Goal: Transaction & Acquisition: Purchase product/service

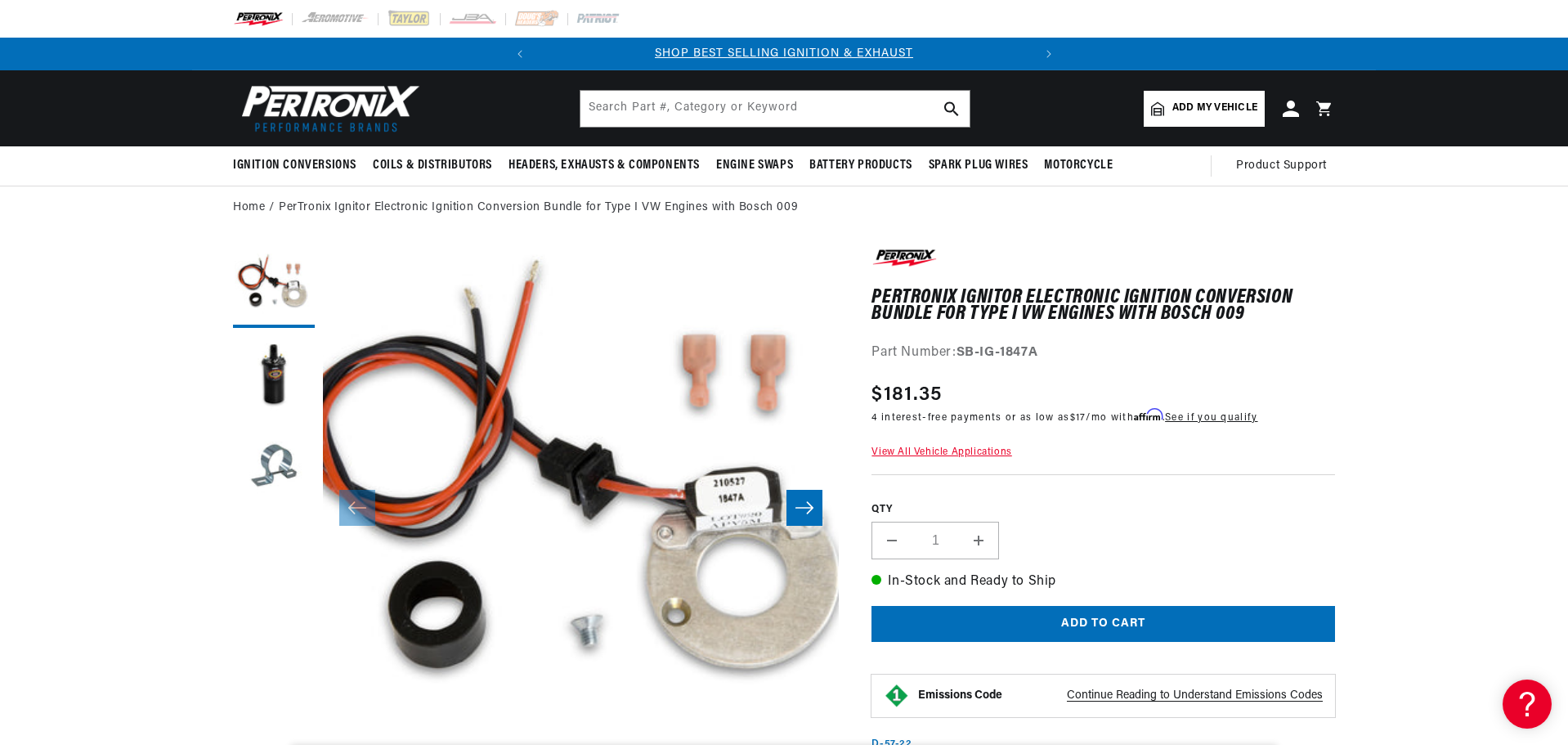
click at [810, 504] on icon "Slide right" at bounding box center [804, 508] width 18 height 12
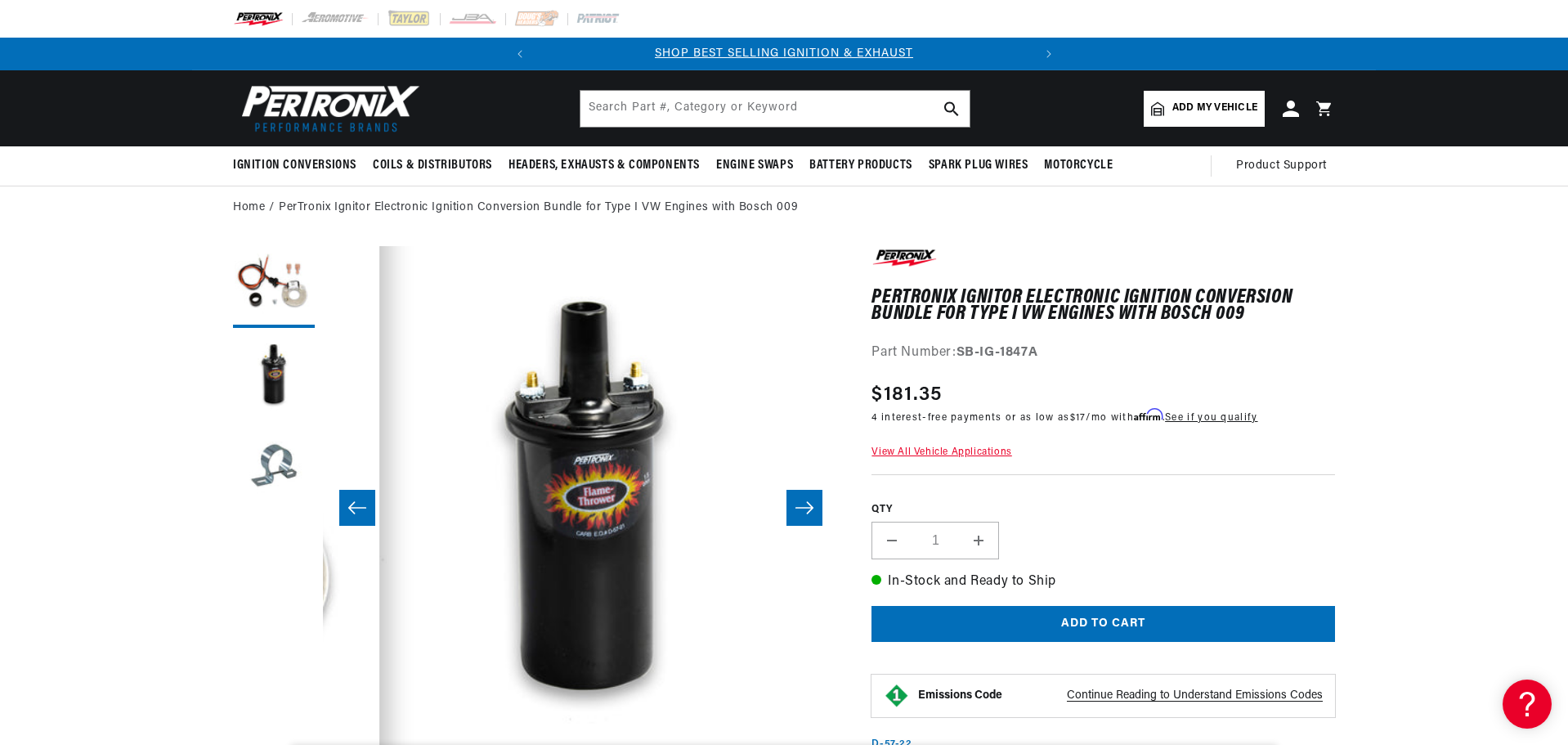
scroll to position [0, 516]
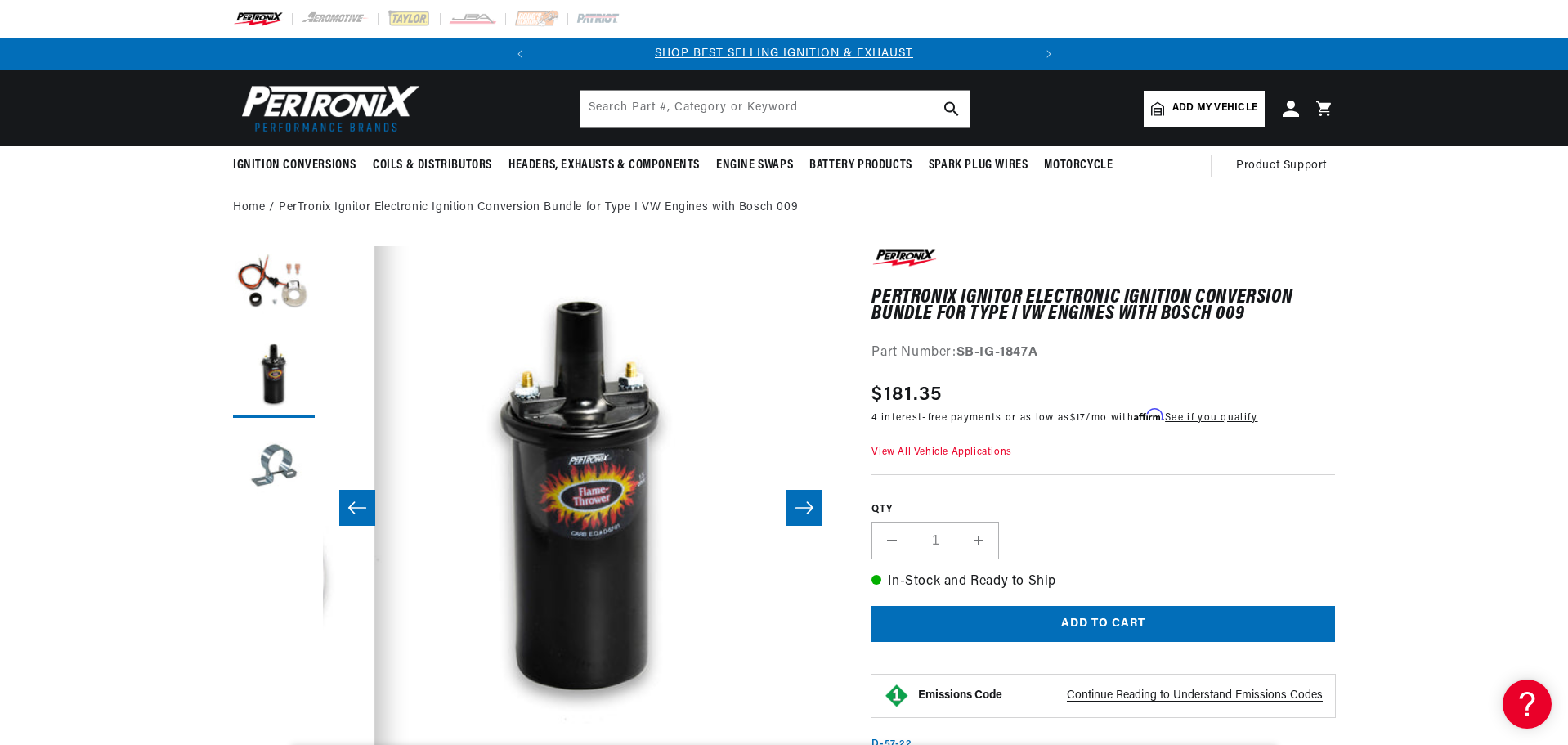
click at [810, 504] on icon "Slide right" at bounding box center [804, 508] width 18 height 12
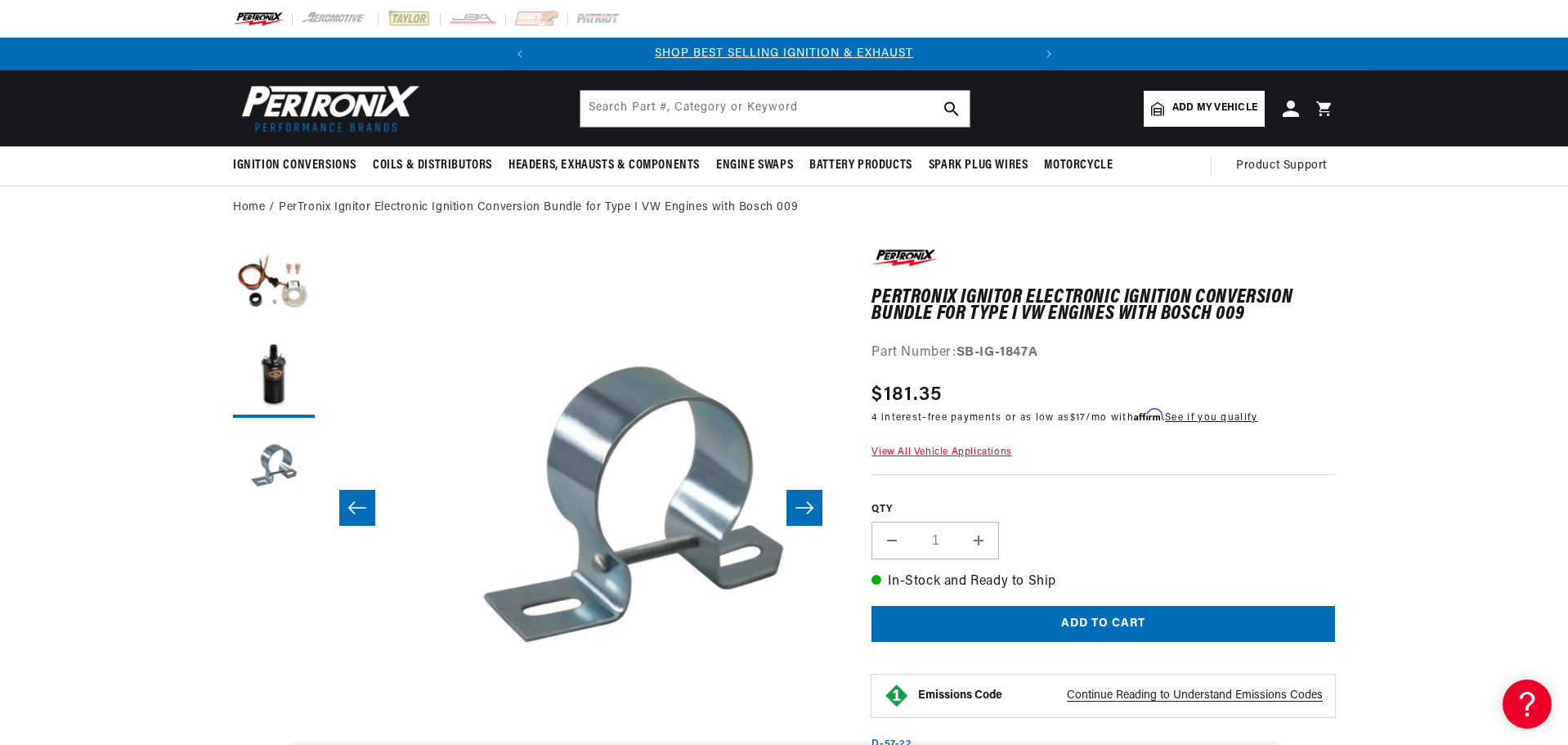
scroll to position [0, 1033]
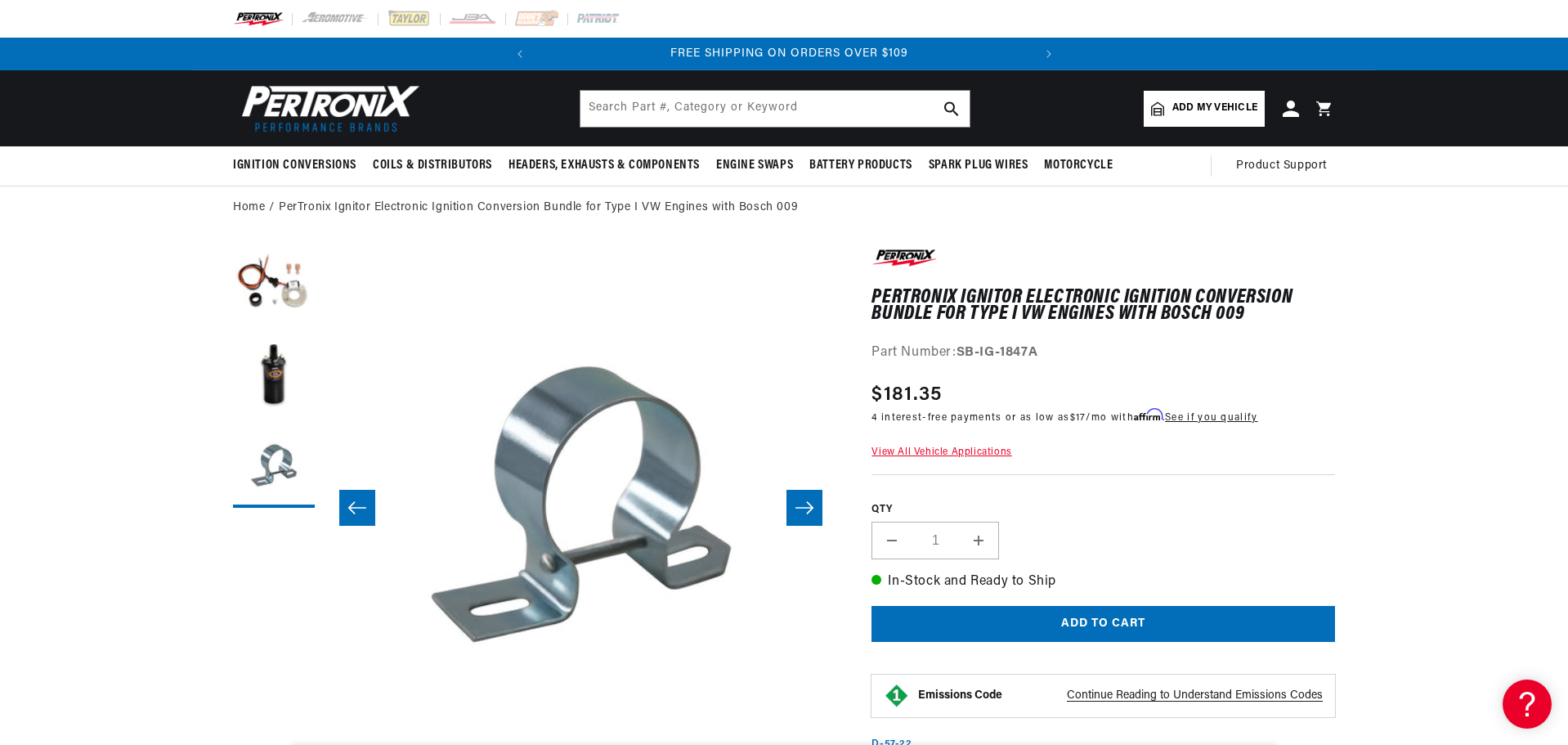
click at [810, 504] on icon "Slide right" at bounding box center [804, 508] width 18 height 12
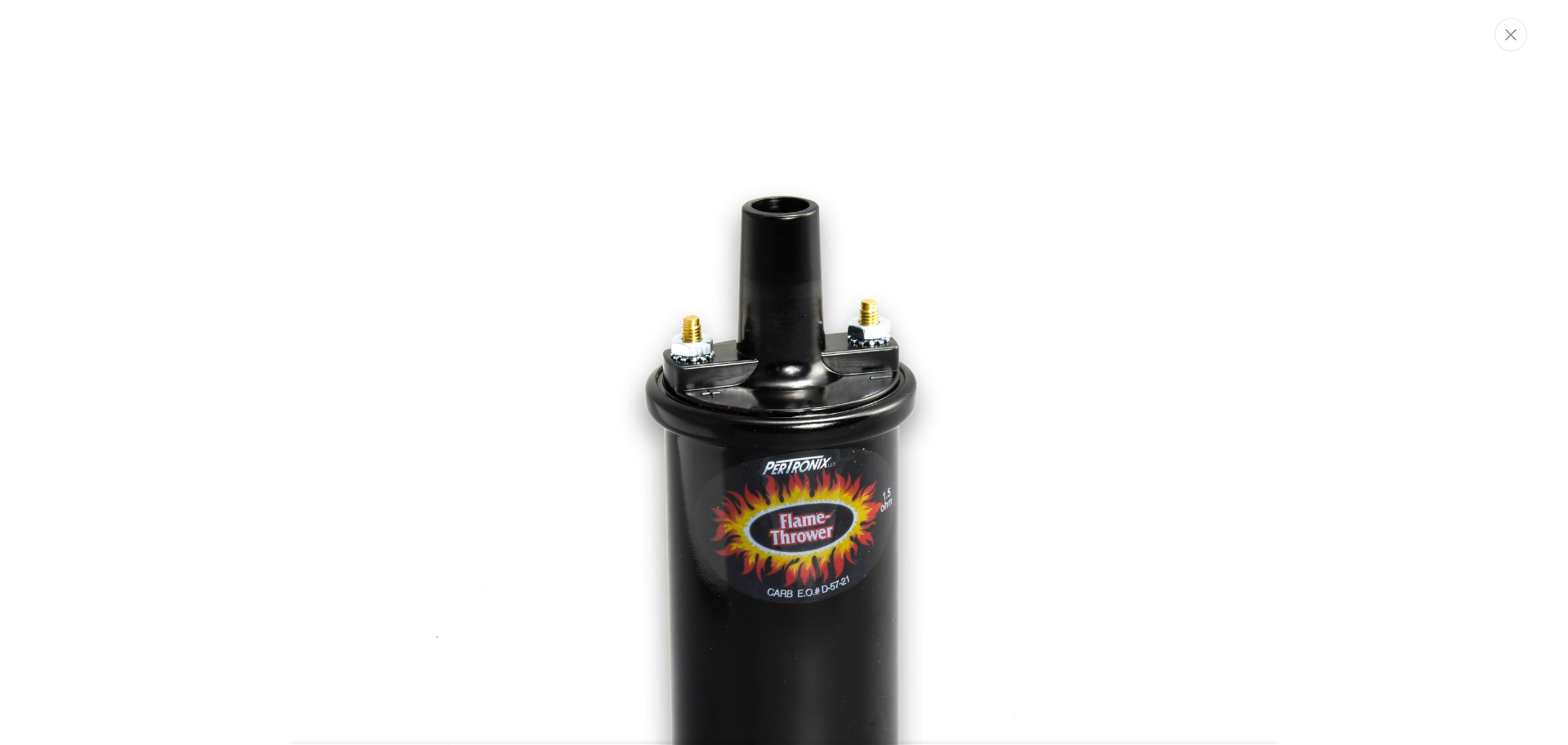
scroll to position [649, 0]
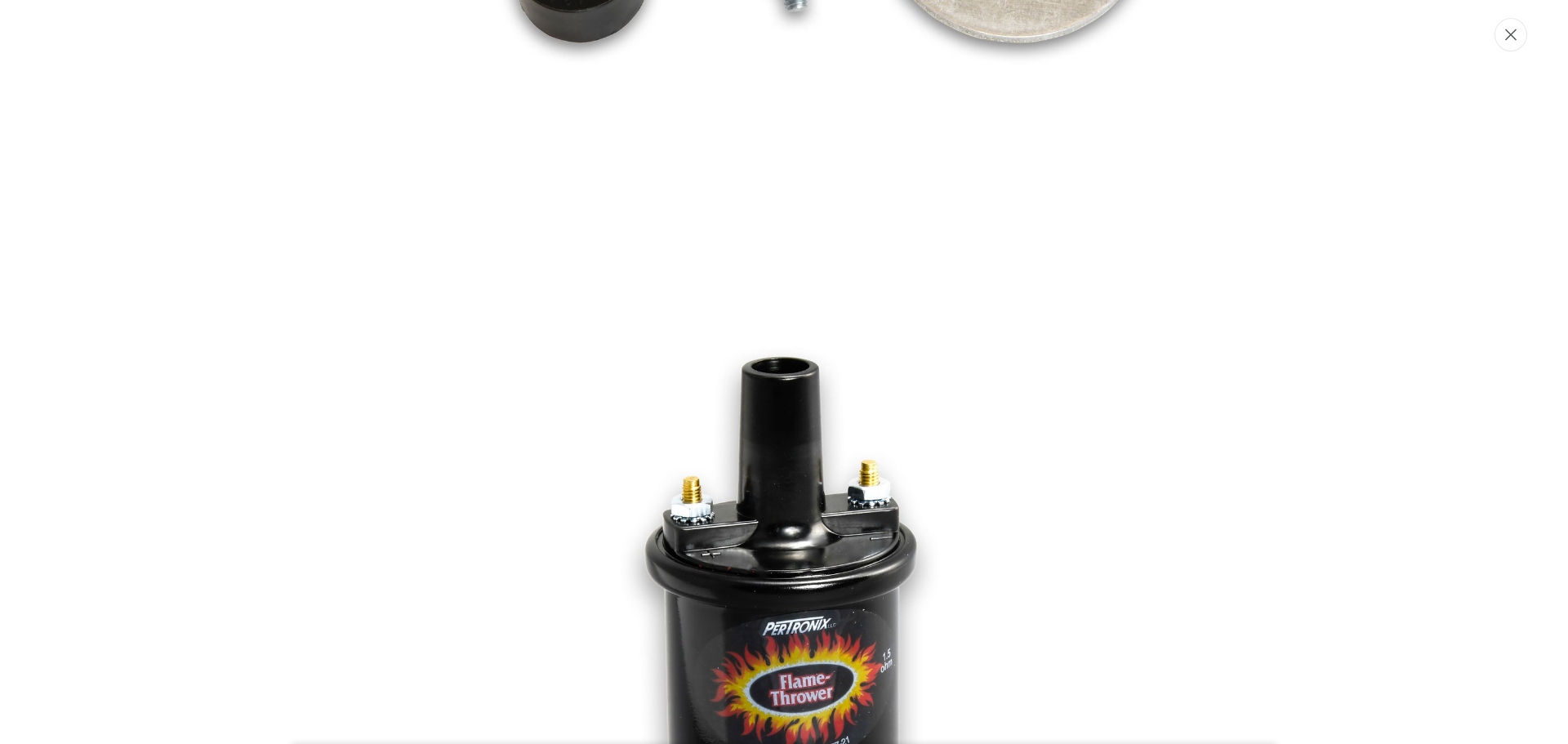
click at [1503, 31] on button "Close" at bounding box center [1510, 34] width 32 height 33
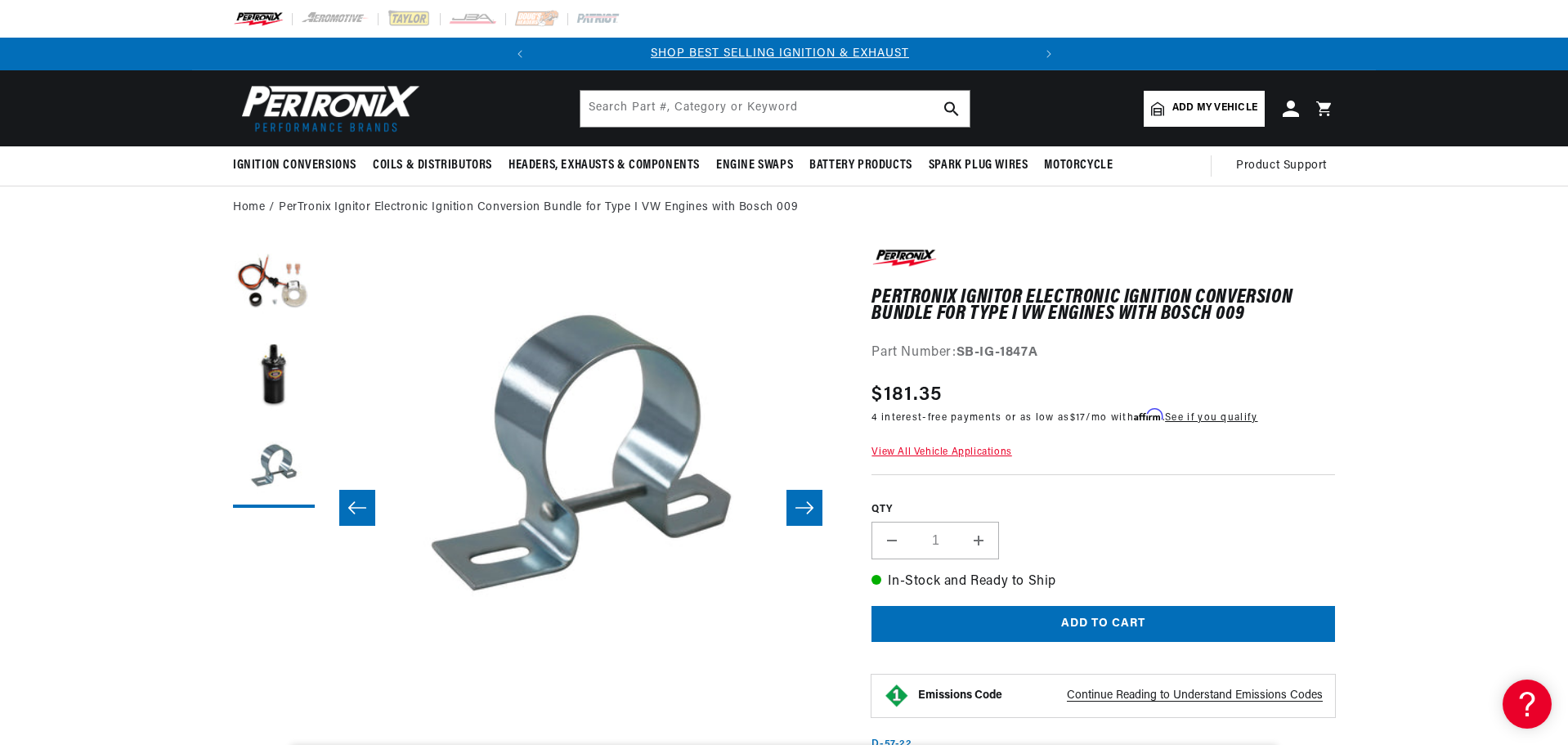
scroll to position [0, 0]
drag, startPoint x: 1056, startPoint y: 348, endPoint x: 959, endPoint y: 352, distance: 97.1
click at [959, 352] on div "Part Number: SB-IG-1847A" at bounding box center [1103, 352] width 463 height 21
copy strong "SB-IG-1847A"
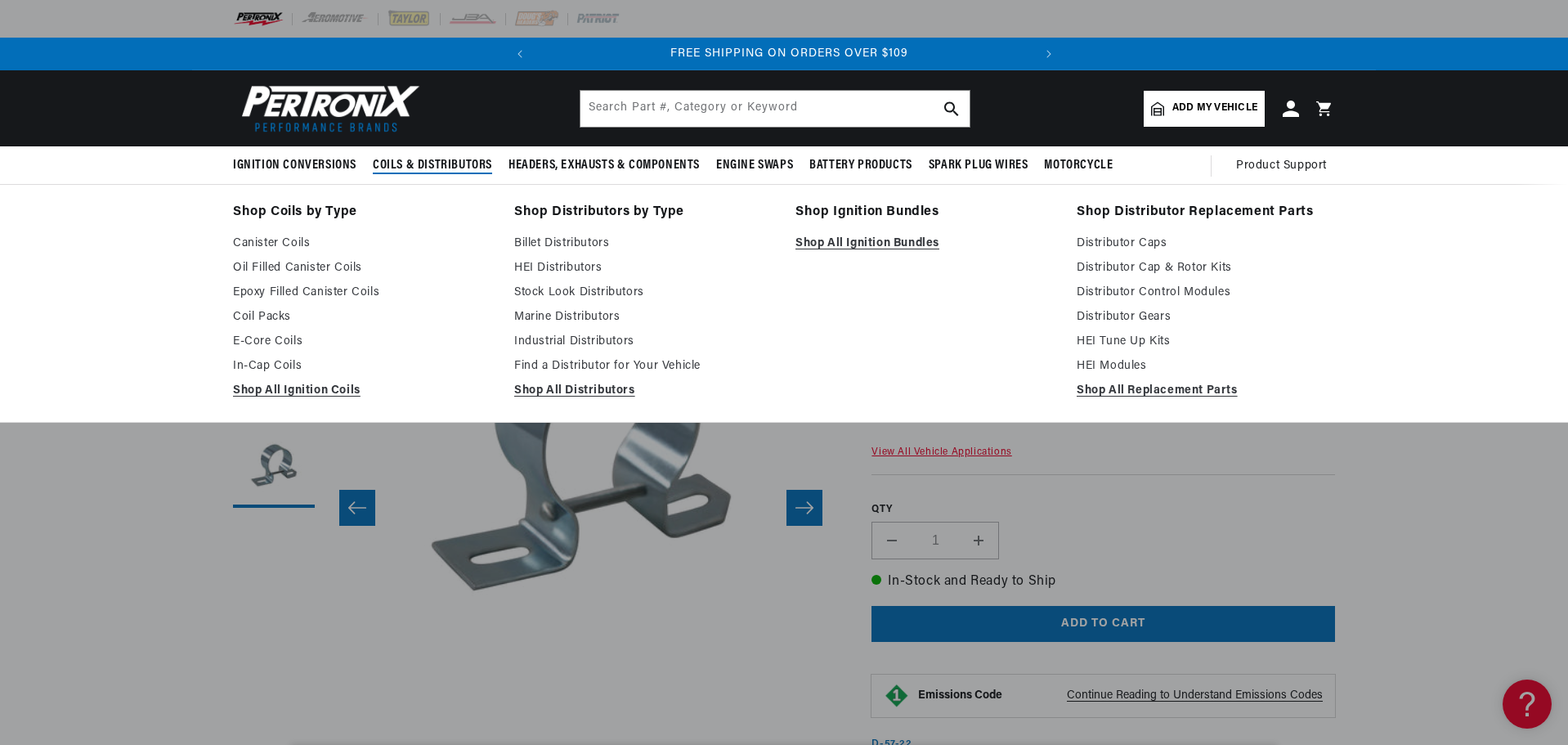
scroll to position [0, 495]
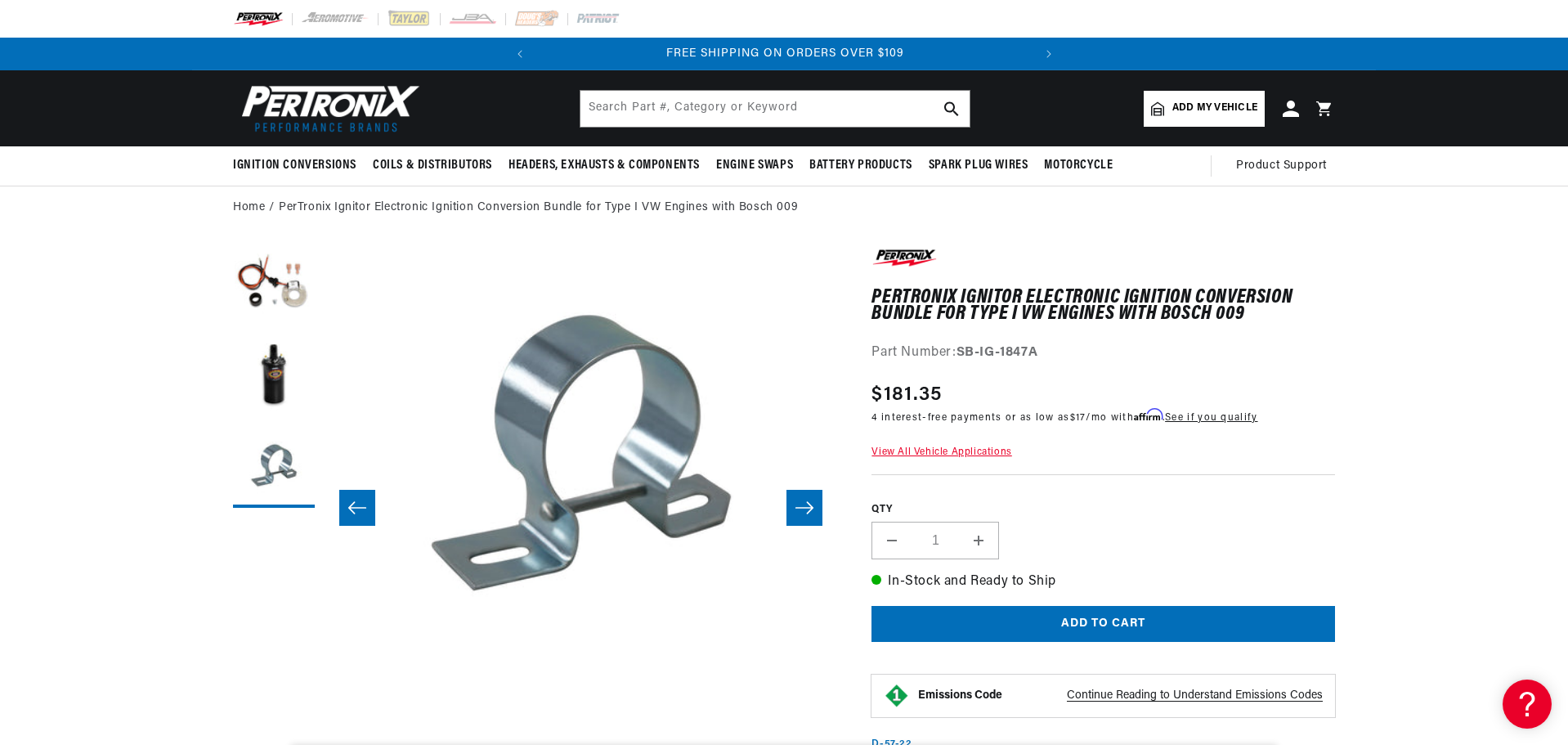
drag, startPoint x: 1079, startPoint y: 341, endPoint x: 961, endPoint y: 347, distance: 118.2
click at [961, 347] on div "PerTronix Ignitor Electronic Ignition Conversion Bundle for Type I VW Engines w…" at bounding box center [1103, 305] width 463 height 117
click at [1159, 342] on div "Part Number: SB-IG-1847A" at bounding box center [1103, 352] width 463 height 21
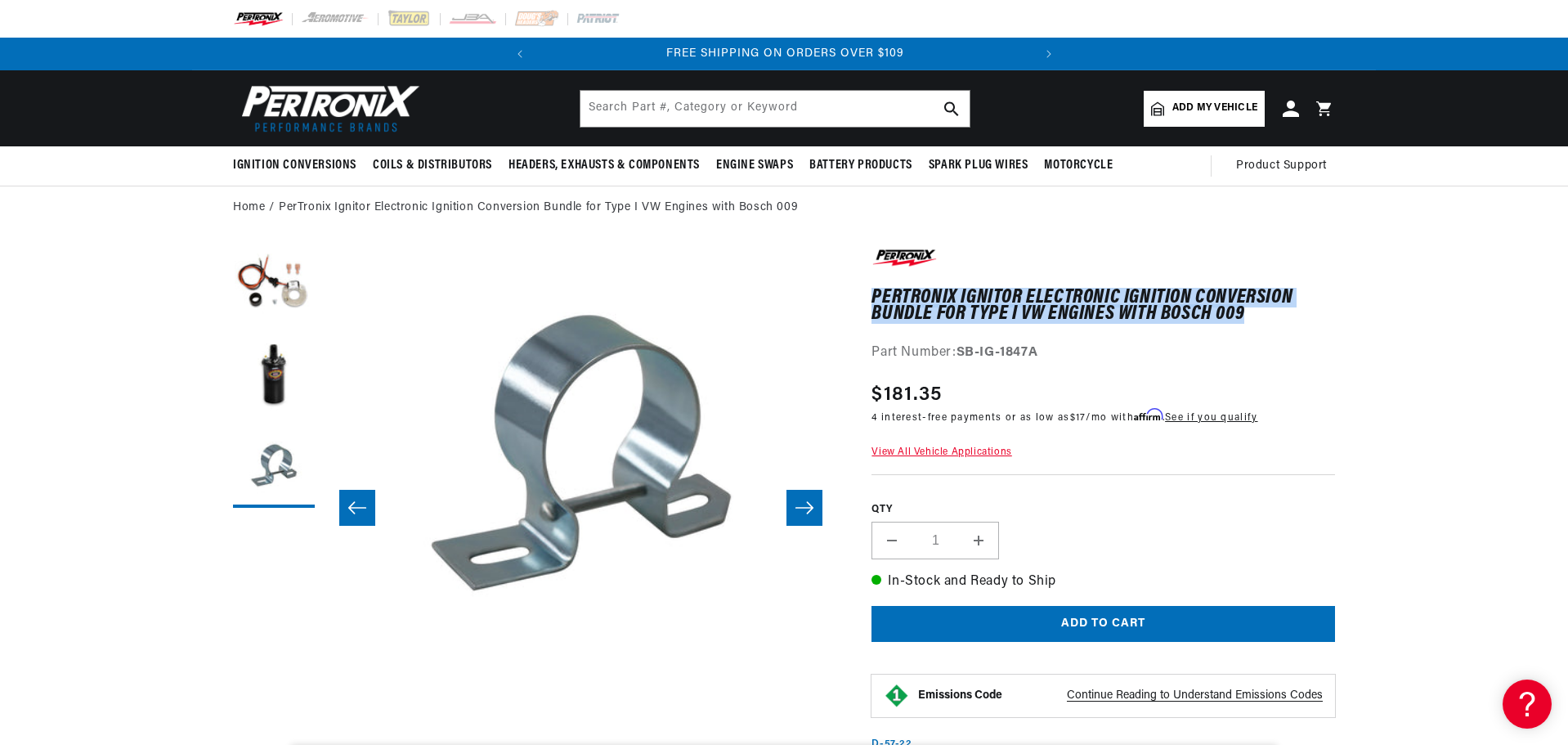
drag, startPoint x: 1265, startPoint y: 309, endPoint x: 873, endPoint y: 298, distance: 392.2
click at [873, 298] on h1 "PerTronix Ignitor Electronic Ignition Conversion Bundle for Type I VW Engines w…" at bounding box center [1103, 306] width 463 height 33
copy h1 "PerTronix Ignitor Electronic Ignition Conversion Bundle for Type I VW Engines w…"
click at [909, 322] on h1 "PerTronix Ignitor Electronic Ignition Conversion Bundle for Type I VW Engines w…" at bounding box center [1103, 306] width 463 height 33
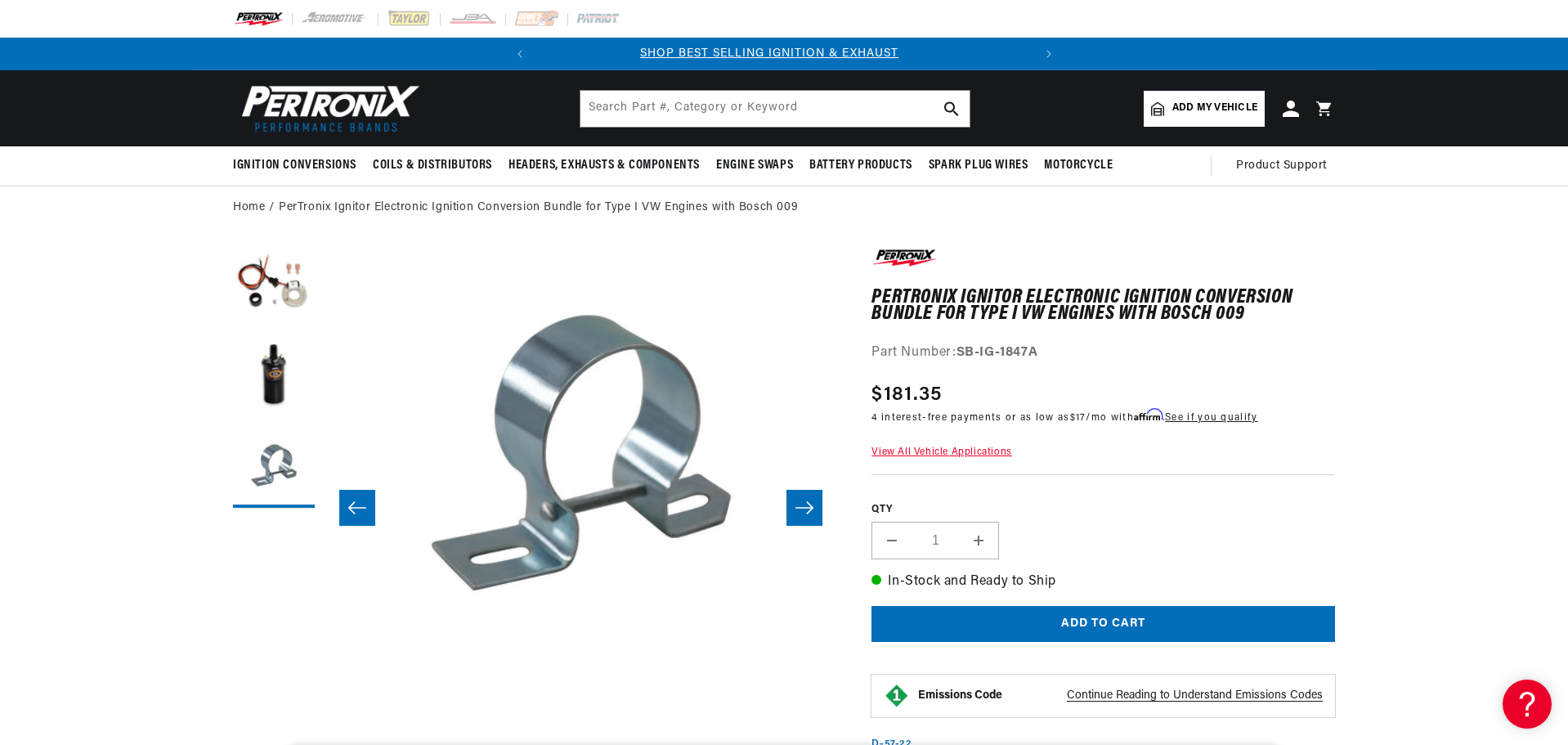
scroll to position [0, 0]
click at [1246, 305] on h1 "PerTronix Ignitor Electronic Ignition Conversion Bundle for Type I VW Engines w…" at bounding box center [1103, 306] width 463 height 33
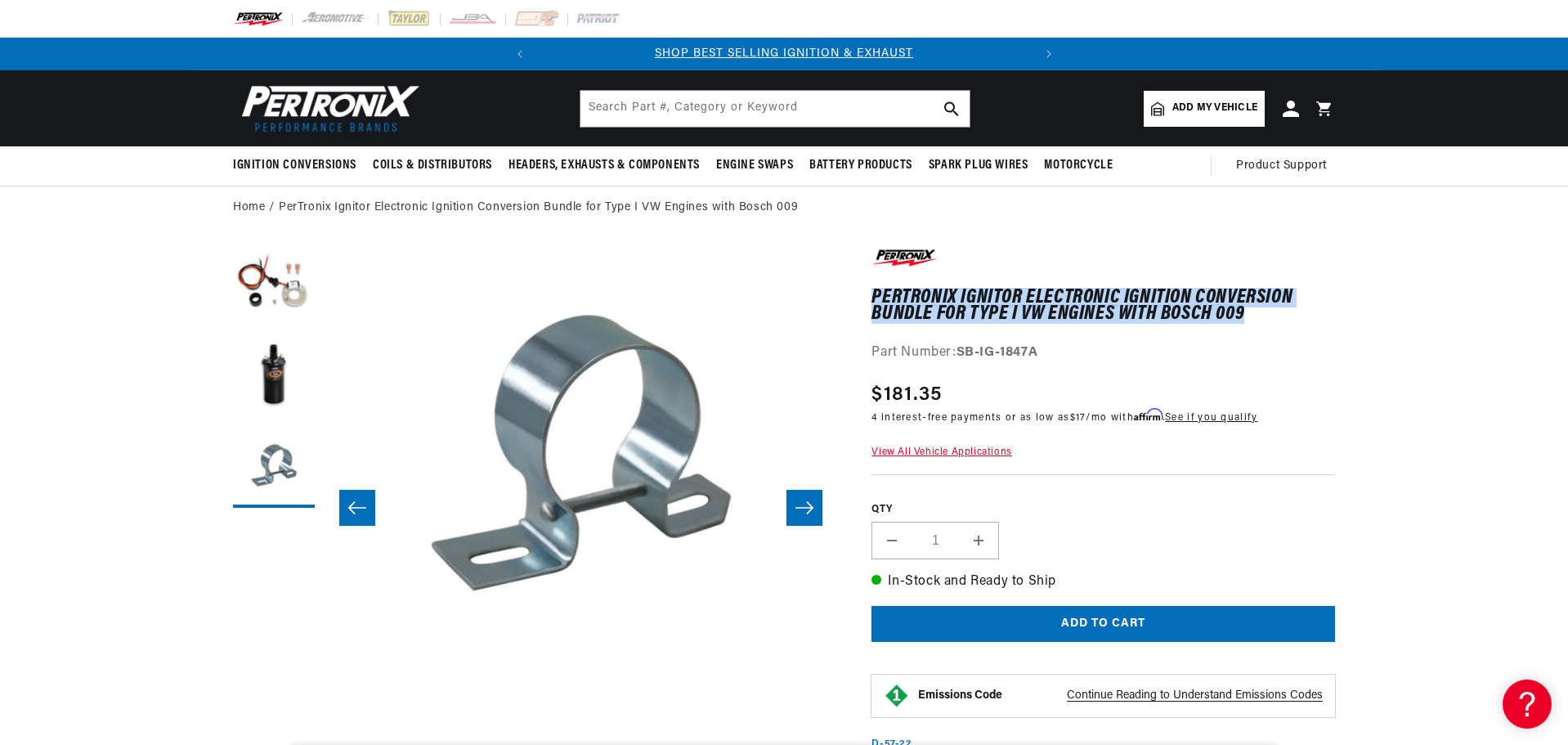
drag, startPoint x: 1246, startPoint y: 307, endPoint x: 868, endPoint y: 301, distance: 378.0
copy h1 "PerTronix Ignitor Electronic Ignition Conversion Bundle for Type I VW Engines w…"
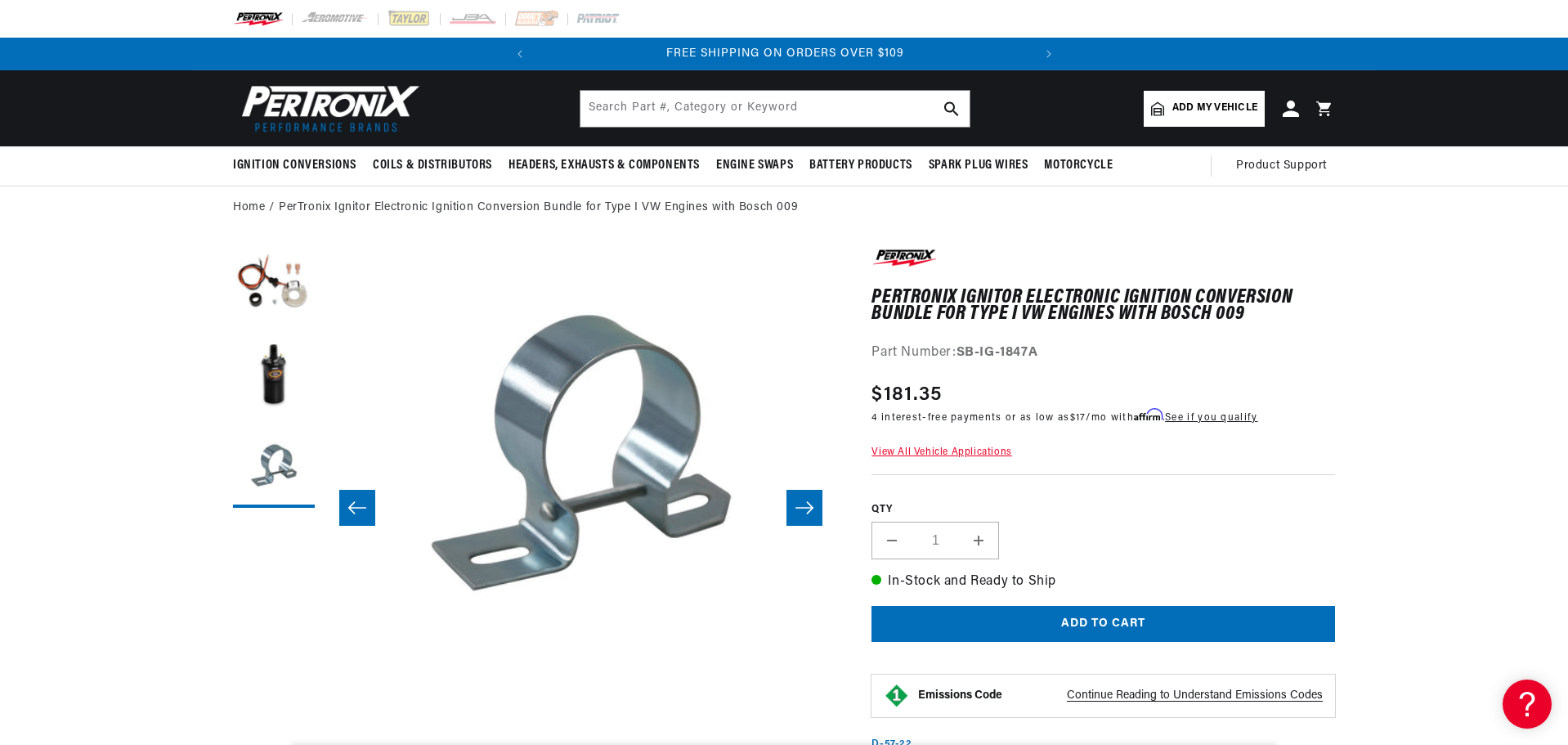
click at [1194, 528] on div "QTY Decrease quantity for PerTronix Ignitor Electronic Ignition Conversion Bund…" at bounding box center [1103, 517] width 463 height 85
click at [813, 204] on ol "Home PerTronix Ignitor Electronic Ignition Conversion Bundle for Type I VW Engi…" at bounding box center [784, 207] width 1102 height 18
drag, startPoint x: 808, startPoint y: 196, endPoint x: 587, endPoint y: 203, distance: 221.1
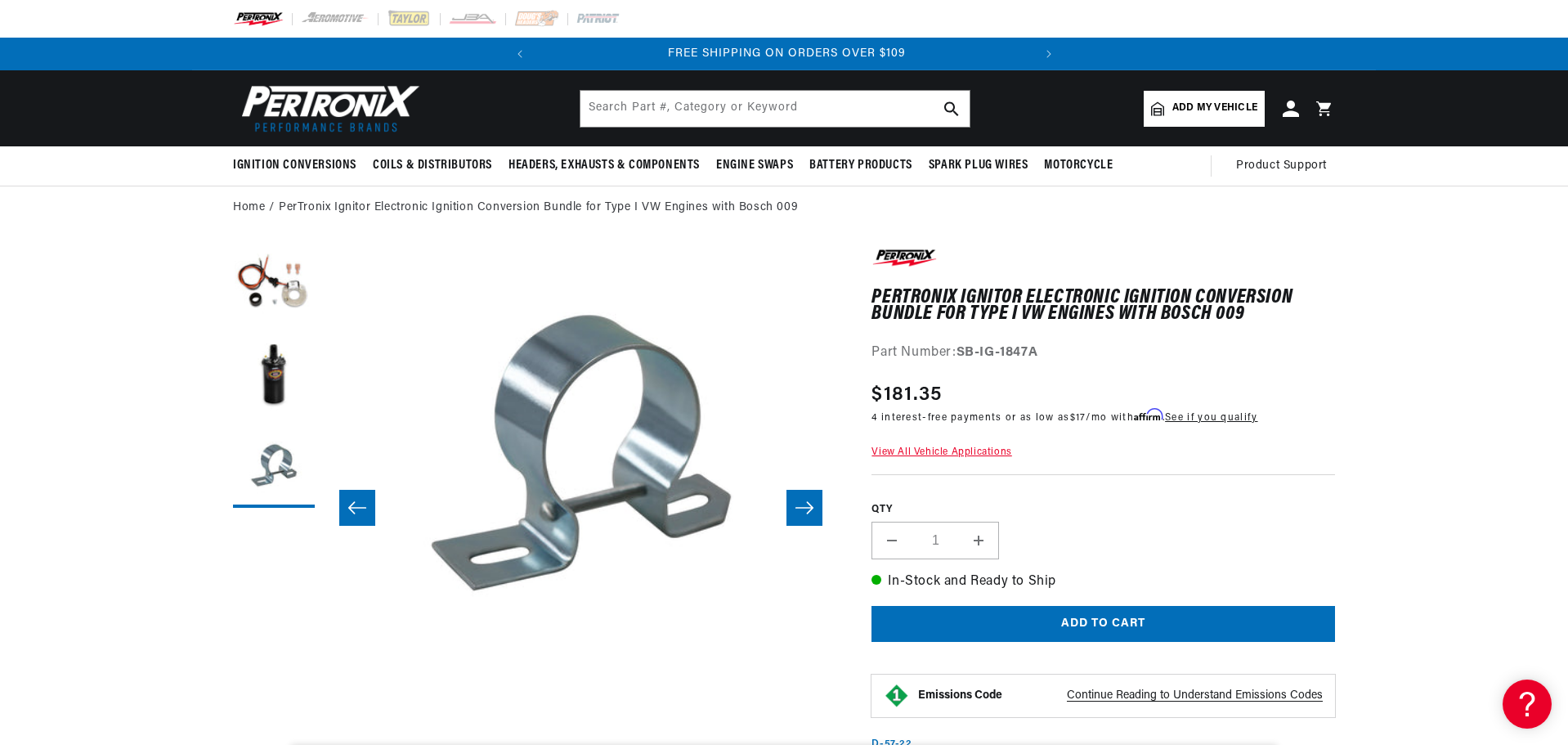
click at [323, 710] on button "Open media 3 in modal" at bounding box center [323, 710] width 0 height 0
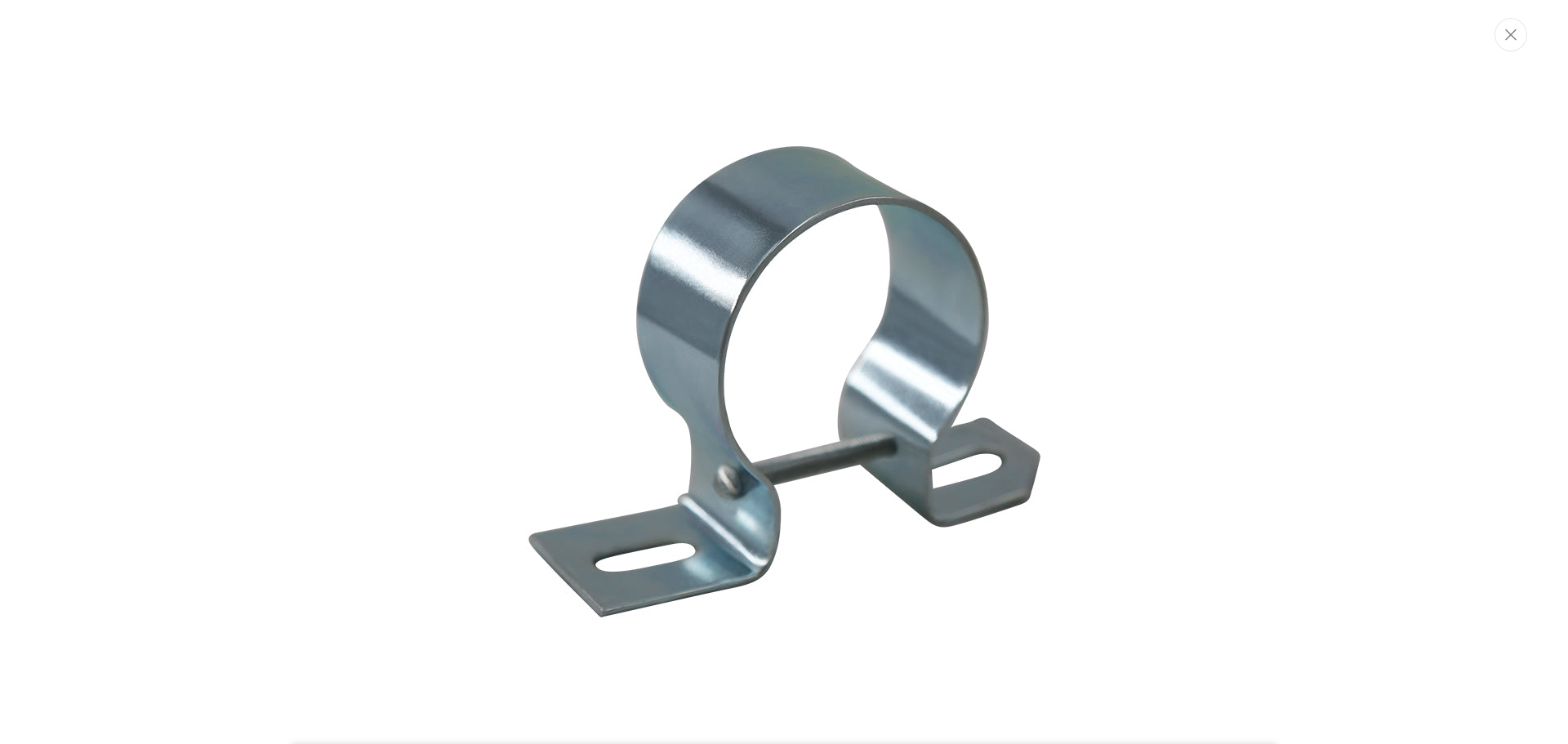
scroll to position [1874, 0]
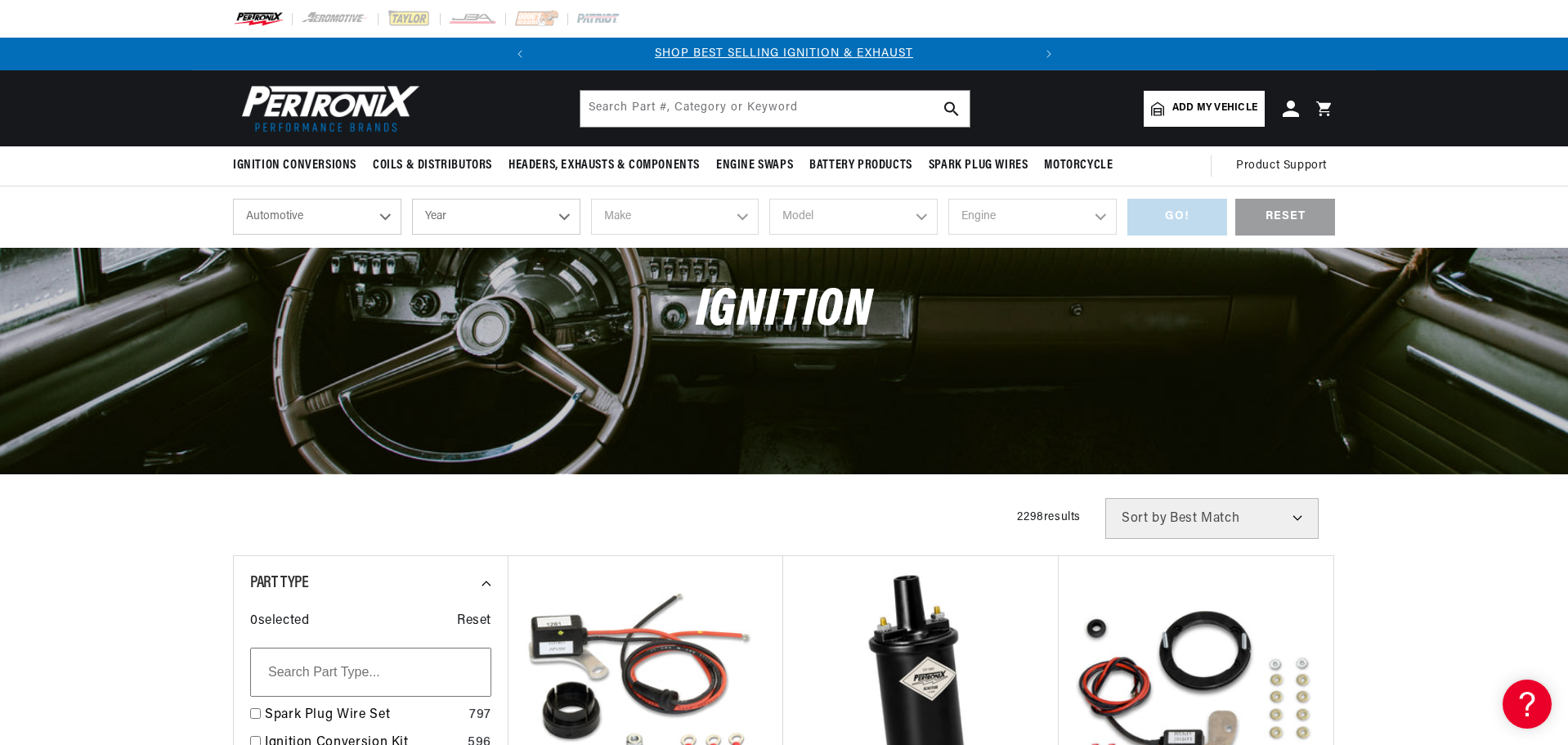
click at [382, 217] on select "Automotive Agricultural Industrial Marine Motorcycle" at bounding box center [318, 216] width 169 height 36
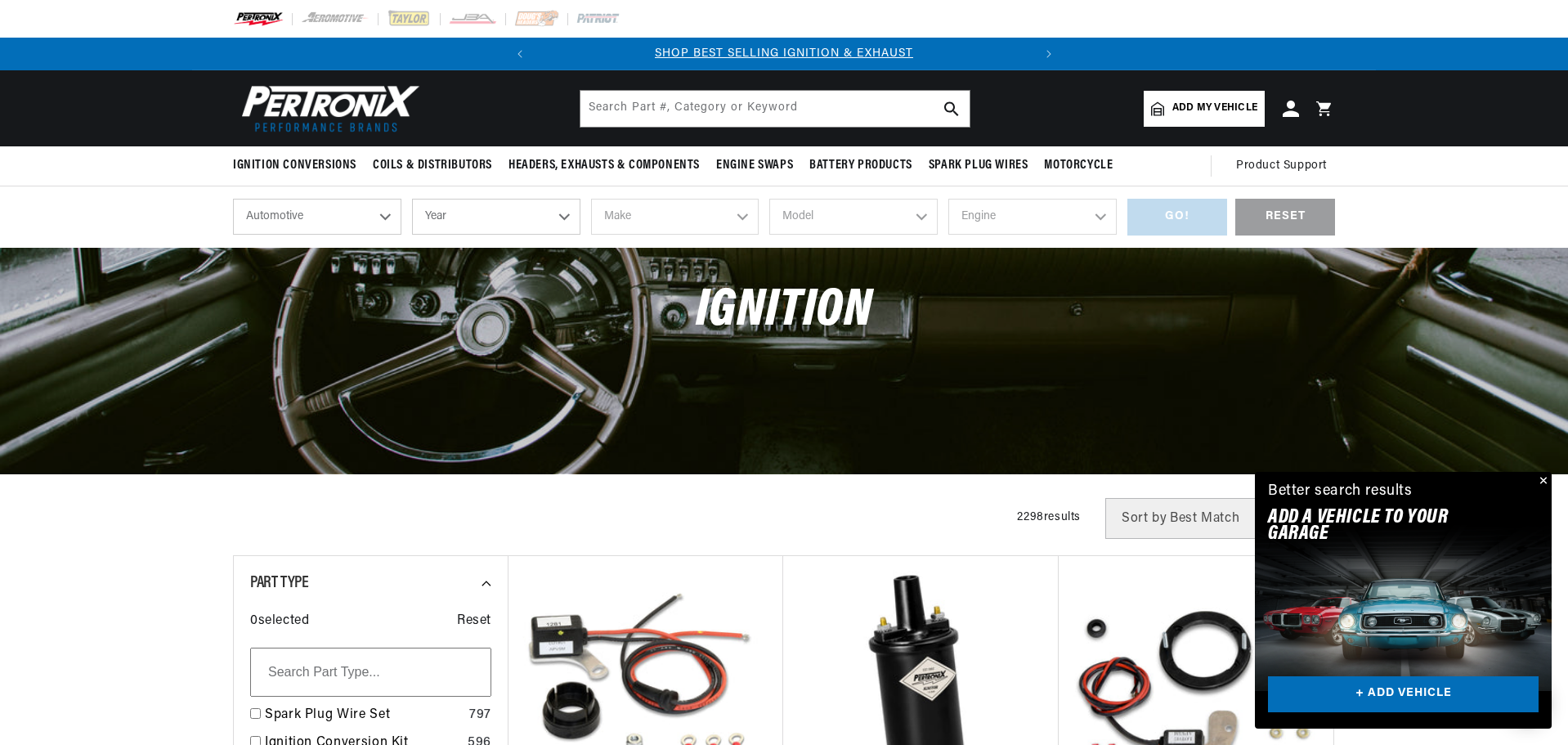
click at [449, 275] on div "Ignition" at bounding box center [784, 319] width 1183 height 143
click at [561, 215] on select "Year 2024 2023 2022 2021 2020 2019 2018 2017 2016 2015 2014 2013 2012 2011 2010…" at bounding box center [496, 216] width 169 height 36
select select "1973"
click at [412, 198] on select "Year 2024 2023 2022 2021 2020 2019 2018 2017 2016 2015 2014 2013 2012 2011 2010…" at bounding box center [496, 216] width 169 height 36
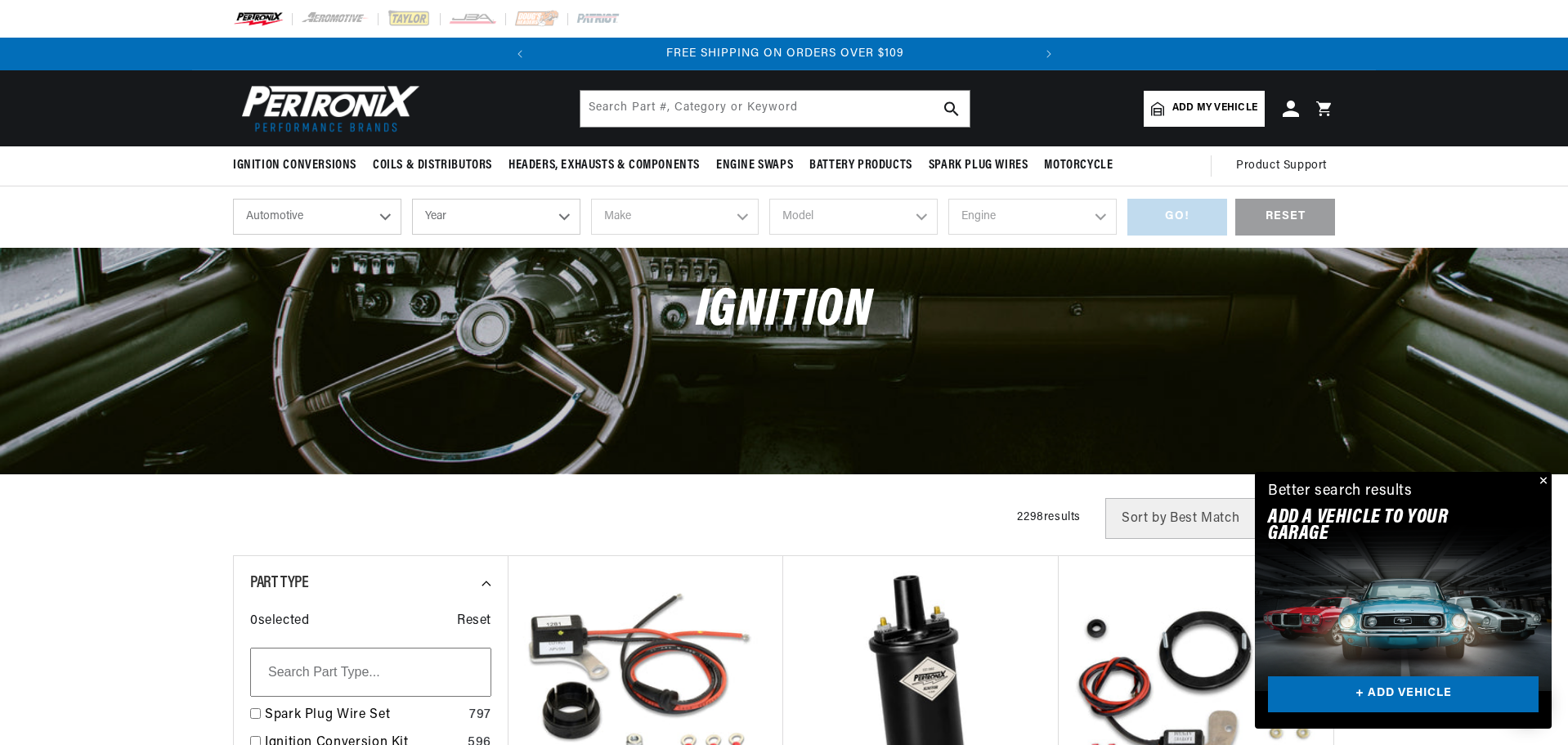
select select "1973"
click at [741, 218] on select "Make Alfa Romeo American Motors Aston Martin Audi Austin Avanti Bentley BMW Bui…" at bounding box center [675, 216] width 169 height 36
select select "Volkswagen"
click at [591, 198] on select "Make Alfa Romeo American Motors Aston Martin Audi Austin Avanti Bentley BMW Bui…" at bounding box center [675, 216] width 169 height 36
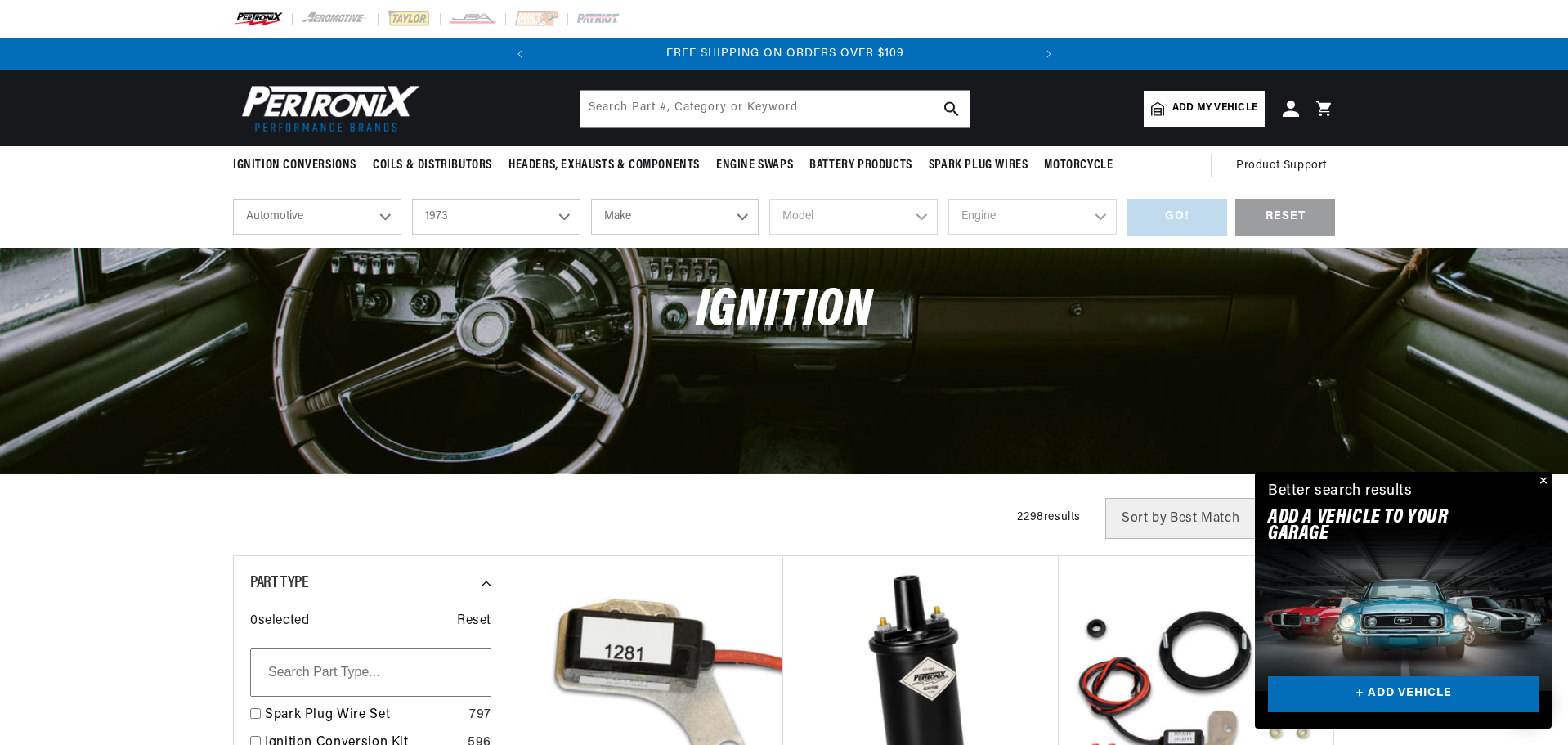
select select "Volkswagen"
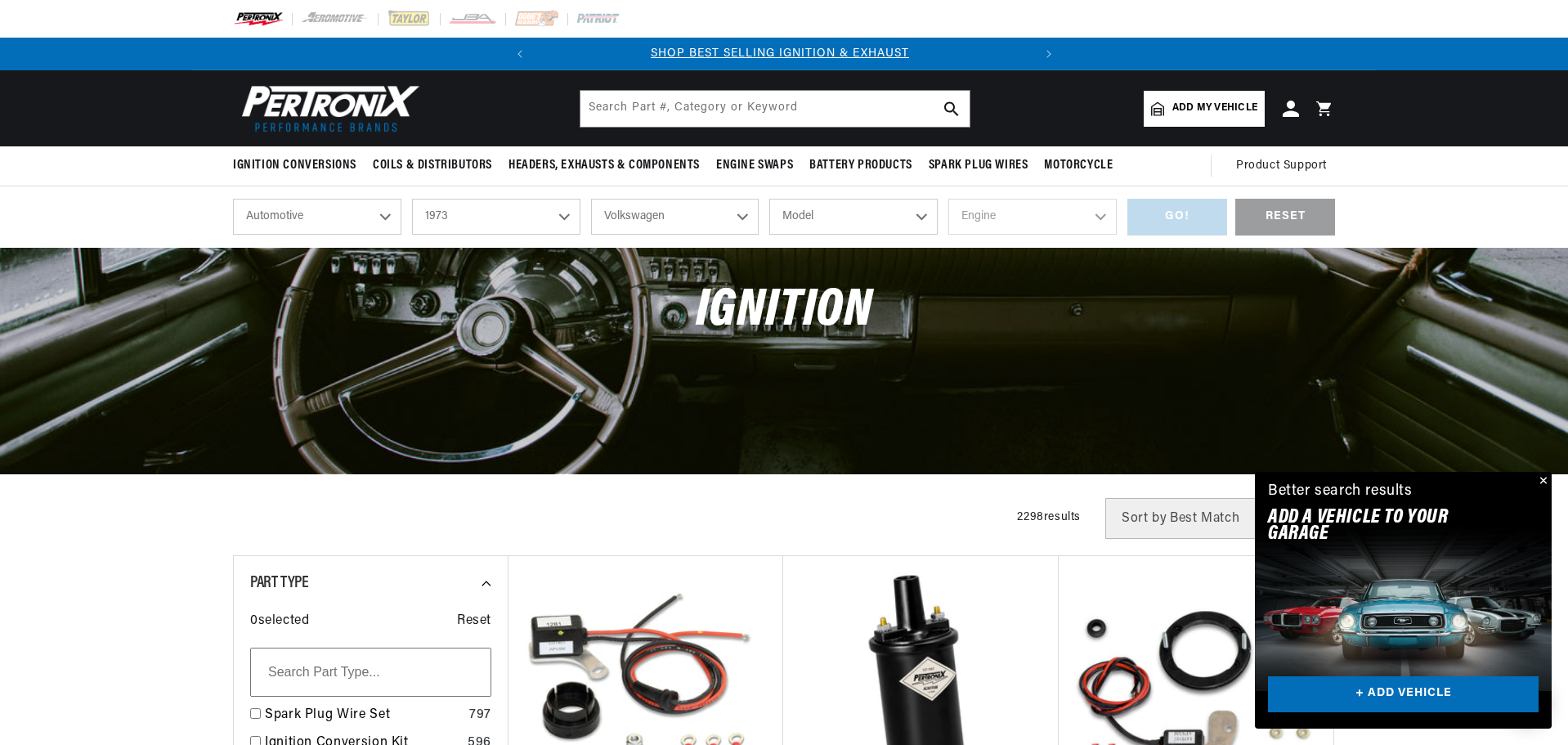
scroll to position [0, 0]
click at [918, 212] on select "Model 412 Beetle Fastback Karmann Ghia Squareback Super Beetle Thing" at bounding box center [854, 216] width 169 height 36
select select "Karmann-Ghia"
click at [770, 198] on select "Model 412 Beetle Fastback Karmann Ghia Squareback Super Beetle Thing" at bounding box center [854, 216] width 169 height 36
select select "Karmann-Ghia"
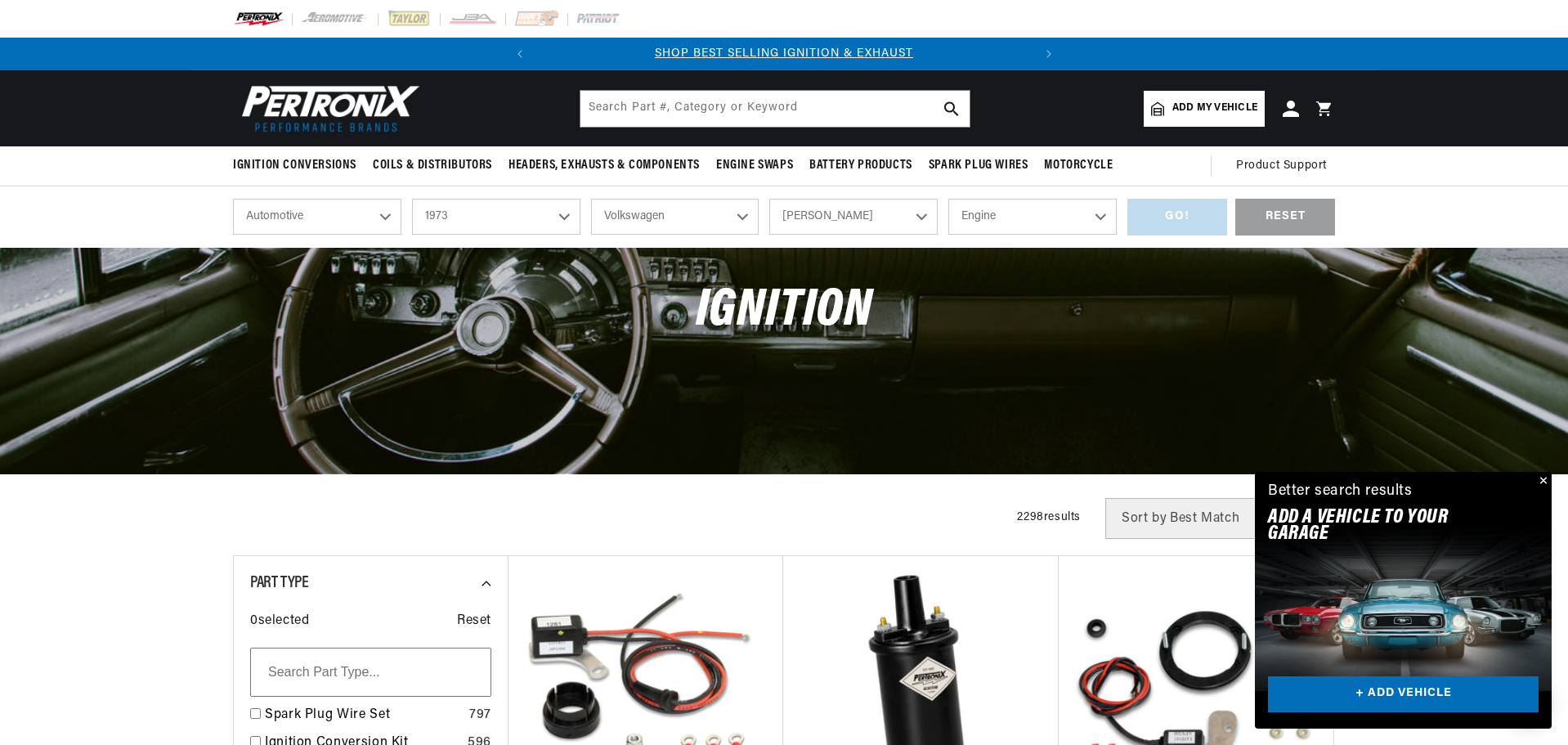
click at [1103, 213] on select "Engine 1.5L 1.6L 4" at bounding box center [1033, 216] width 169 height 36
select select "1.5L"
click at [948, 198] on select "Engine 1.5L 1.6L 4" at bounding box center [1033, 216] width 169 height 36
select select "1.5L"
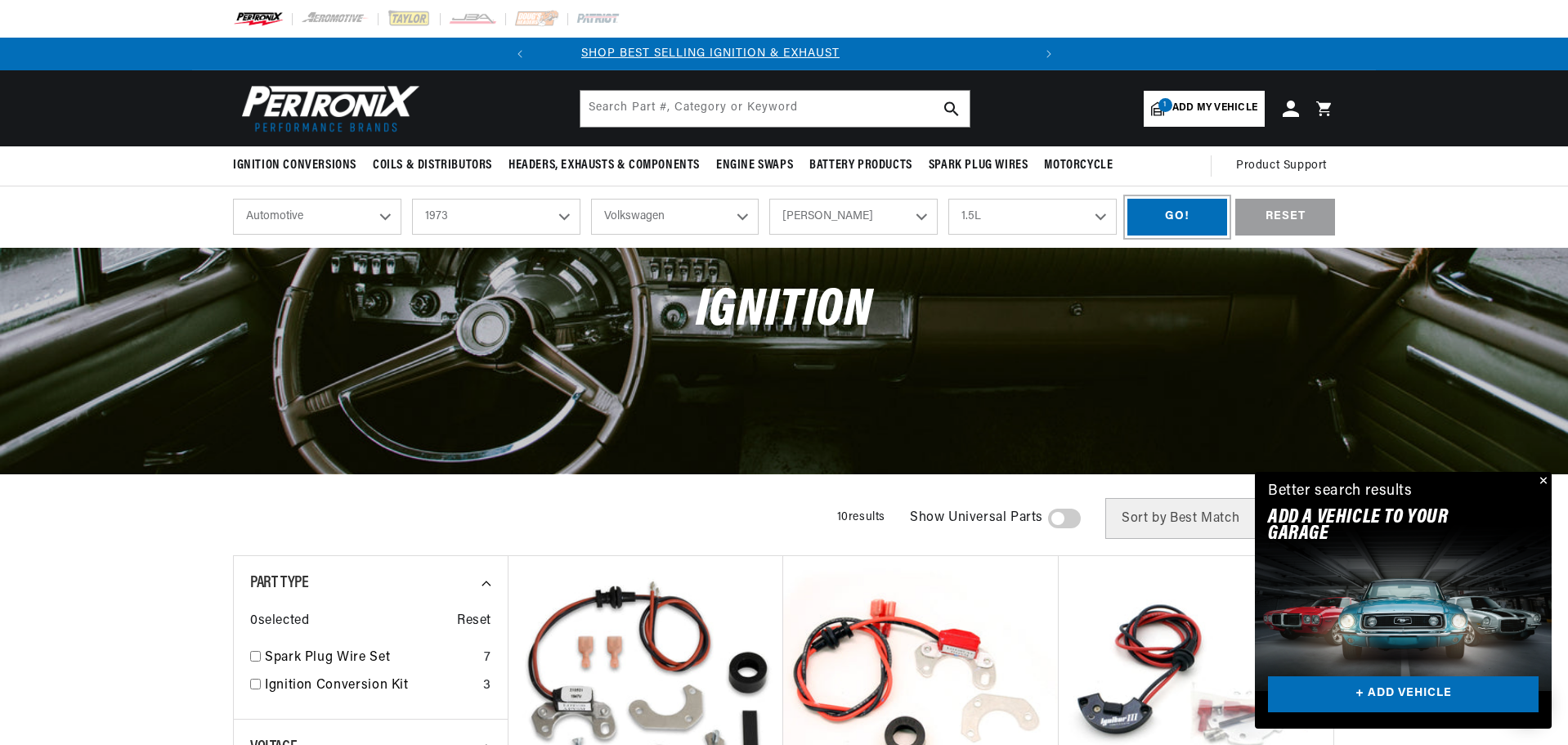
click at [1196, 217] on div "GO!" at bounding box center [1176, 216] width 100 height 37
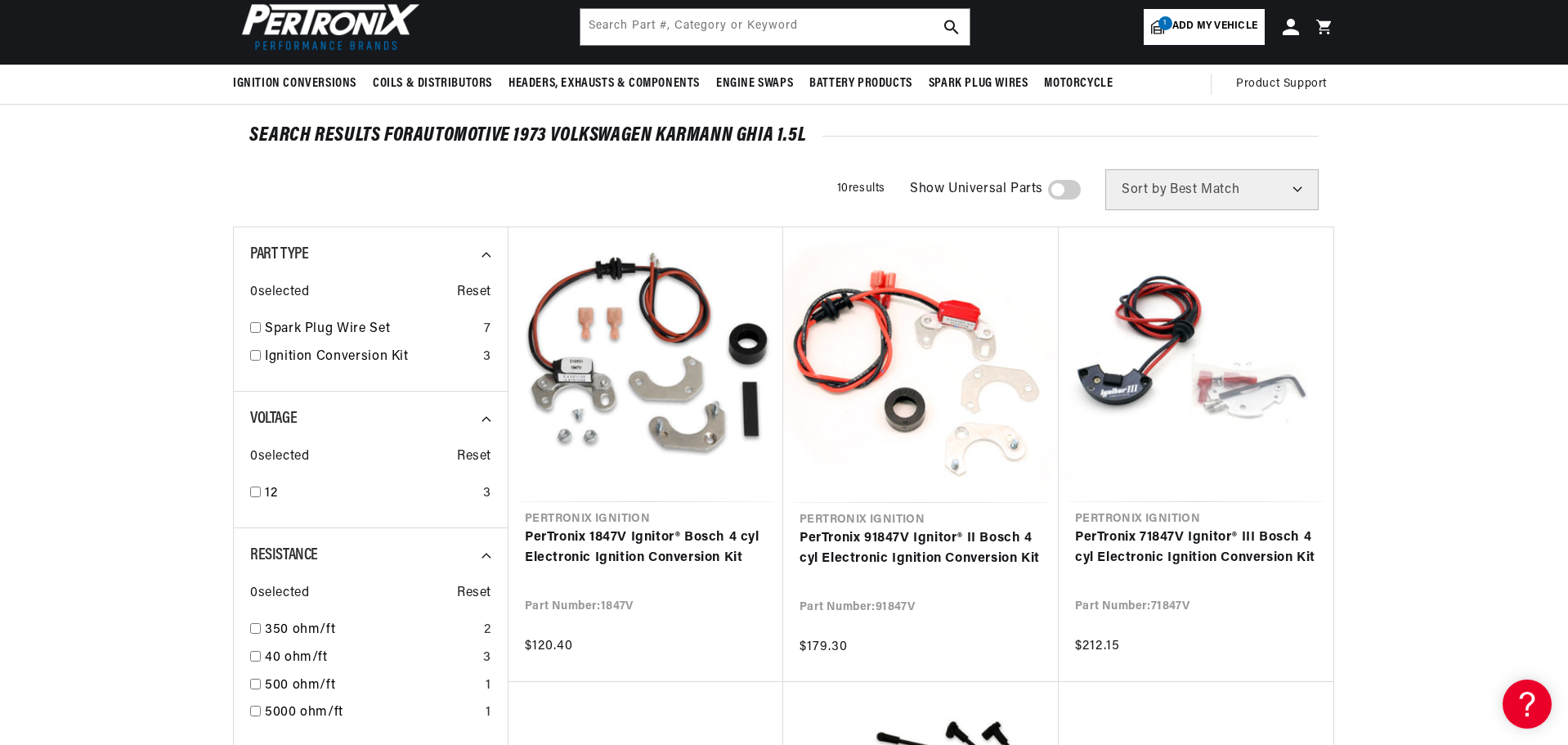
scroll to position [0, 495]
click at [1209, 548] on link "PerTronix 71847V Ignitor® III Bosch 4 cyl Electronic Ignition Conversion Kit" at bounding box center [1196, 547] width 242 height 42
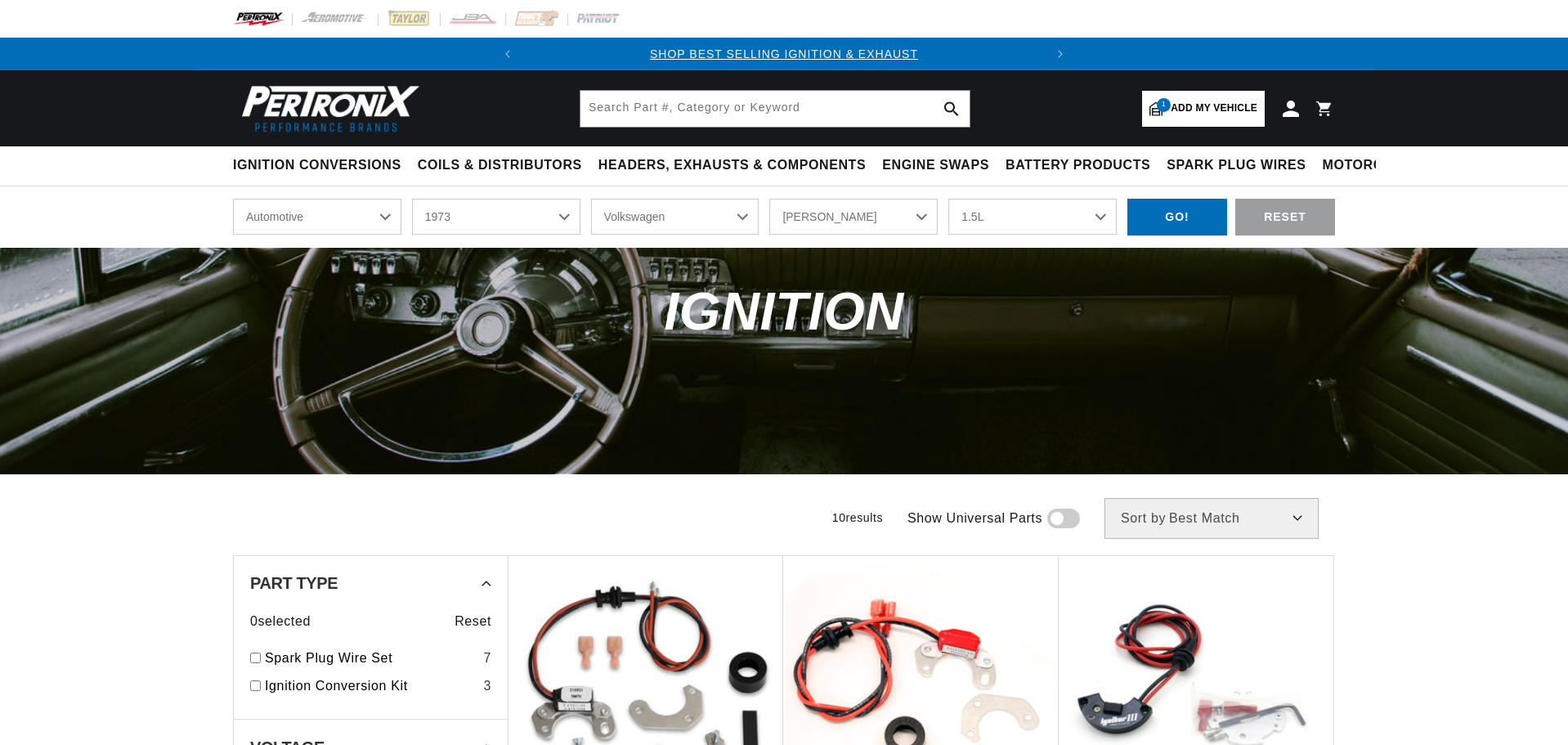
select select "1973"
select select "Volkswagen"
select select "Karmann-Ghia"
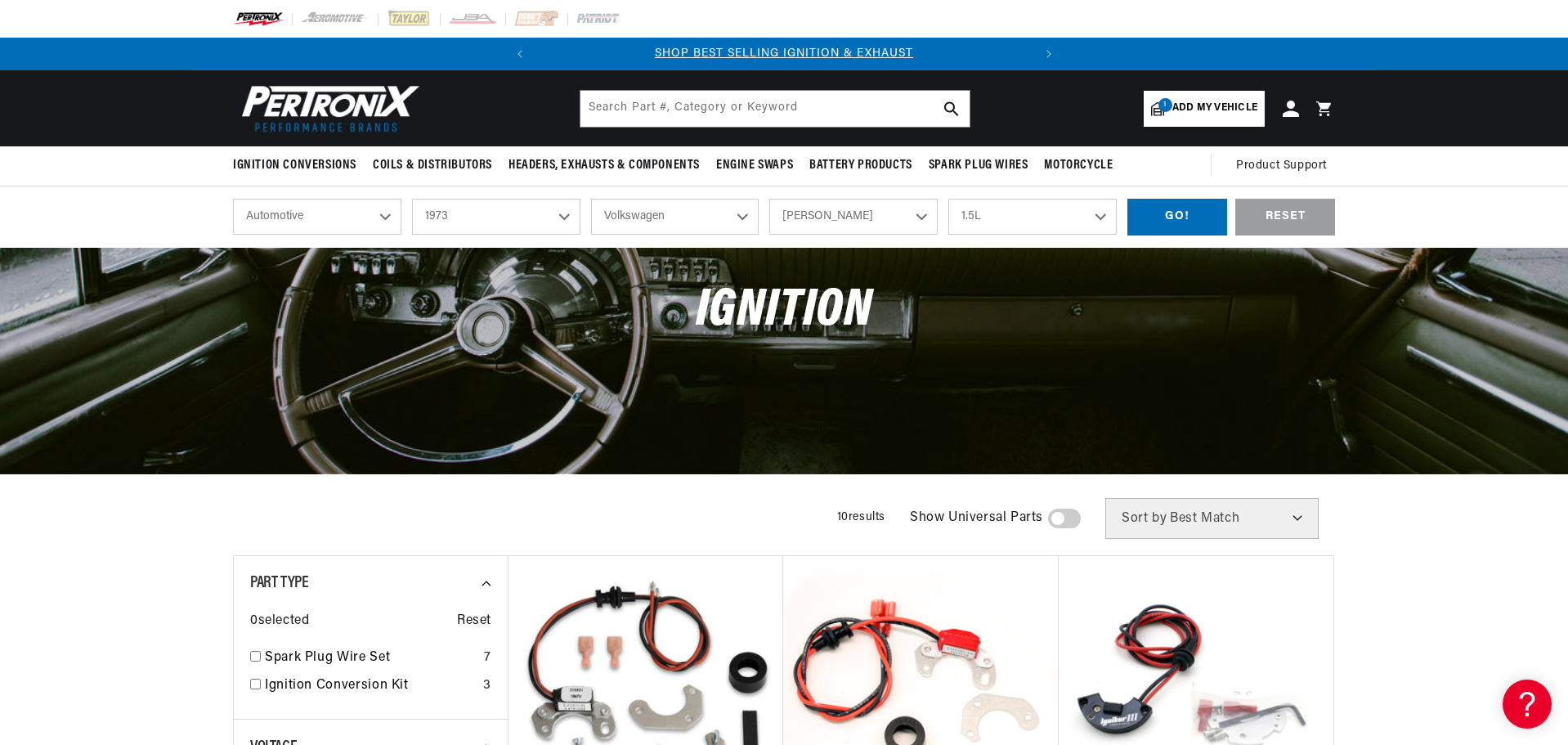
click at [1104, 218] on select "1.5L 1.6L 4" at bounding box center [1033, 216] width 169 height 36
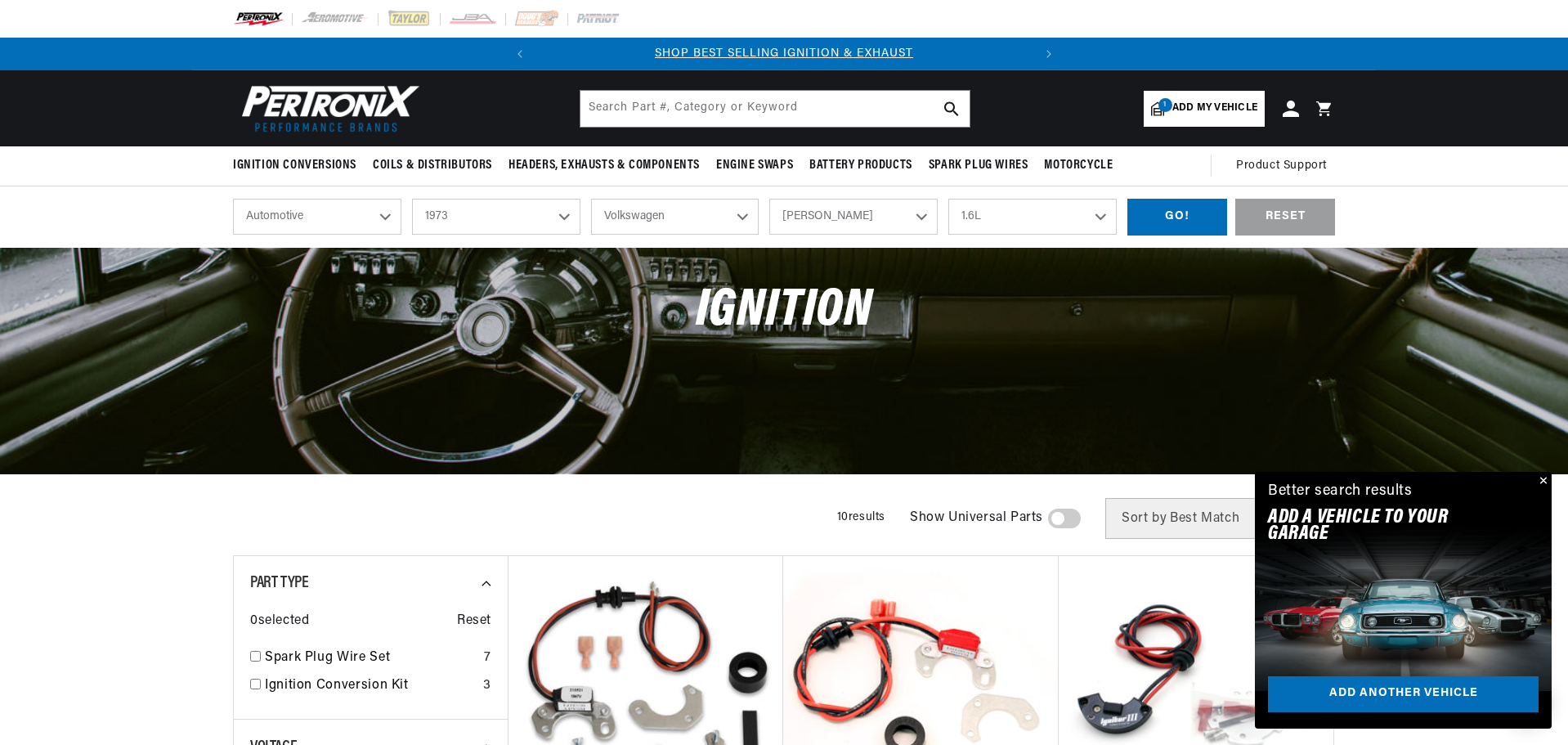
click at [948, 198] on select "1.5L 1.6L 4" at bounding box center [1033, 216] width 169 height 36
select select "1.6L"
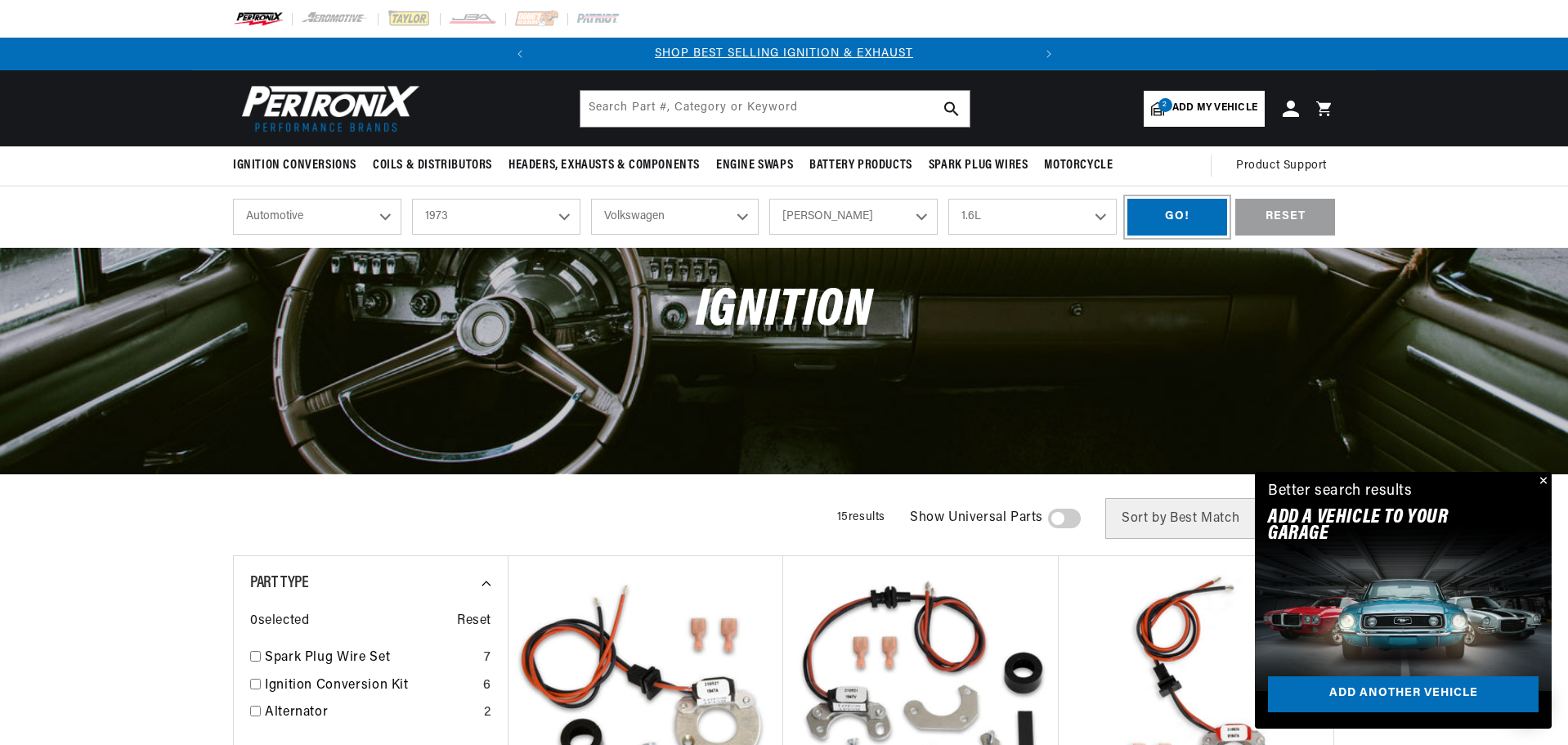
click at [1196, 215] on div "GO!" at bounding box center [1176, 216] width 100 height 37
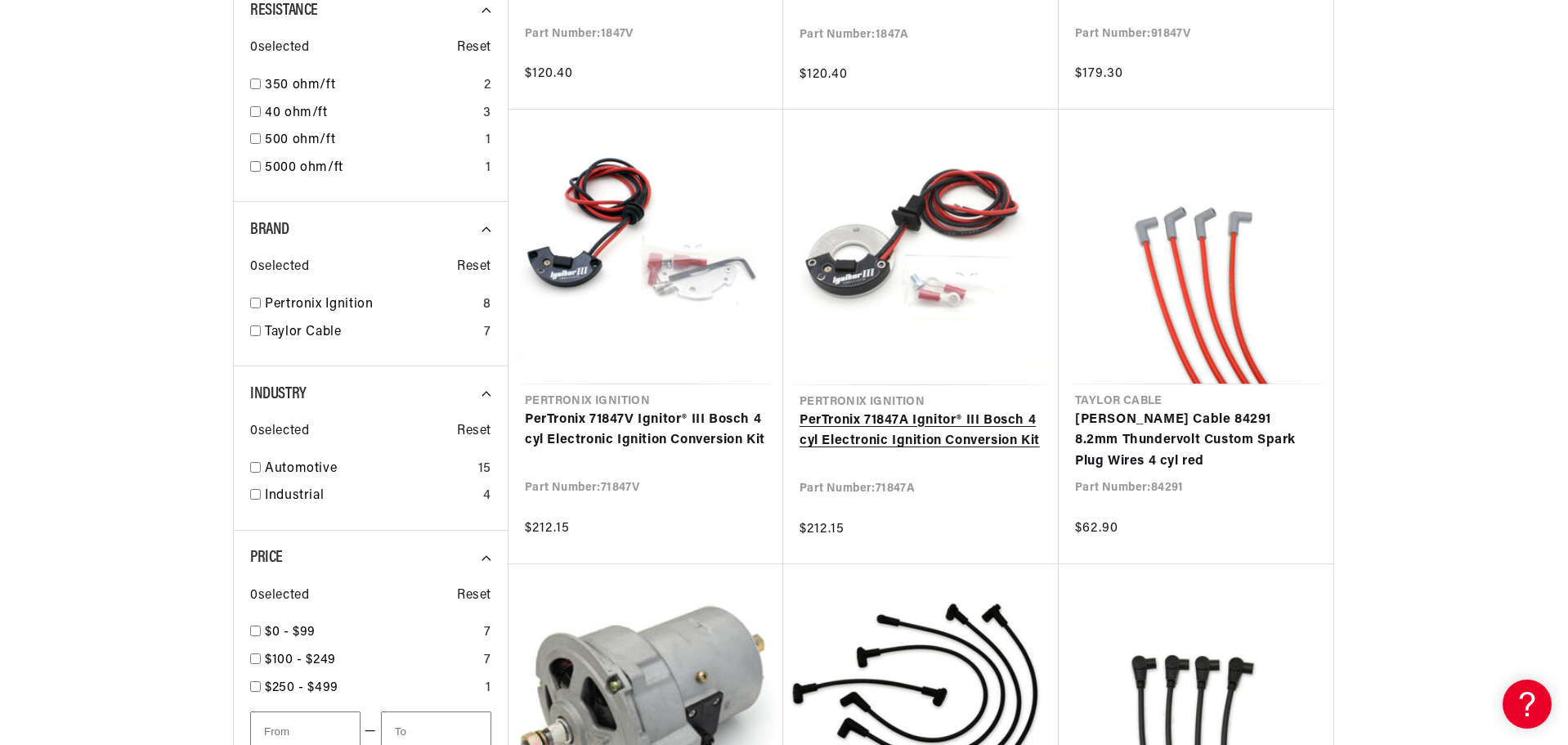
scroll to position [0, 495]
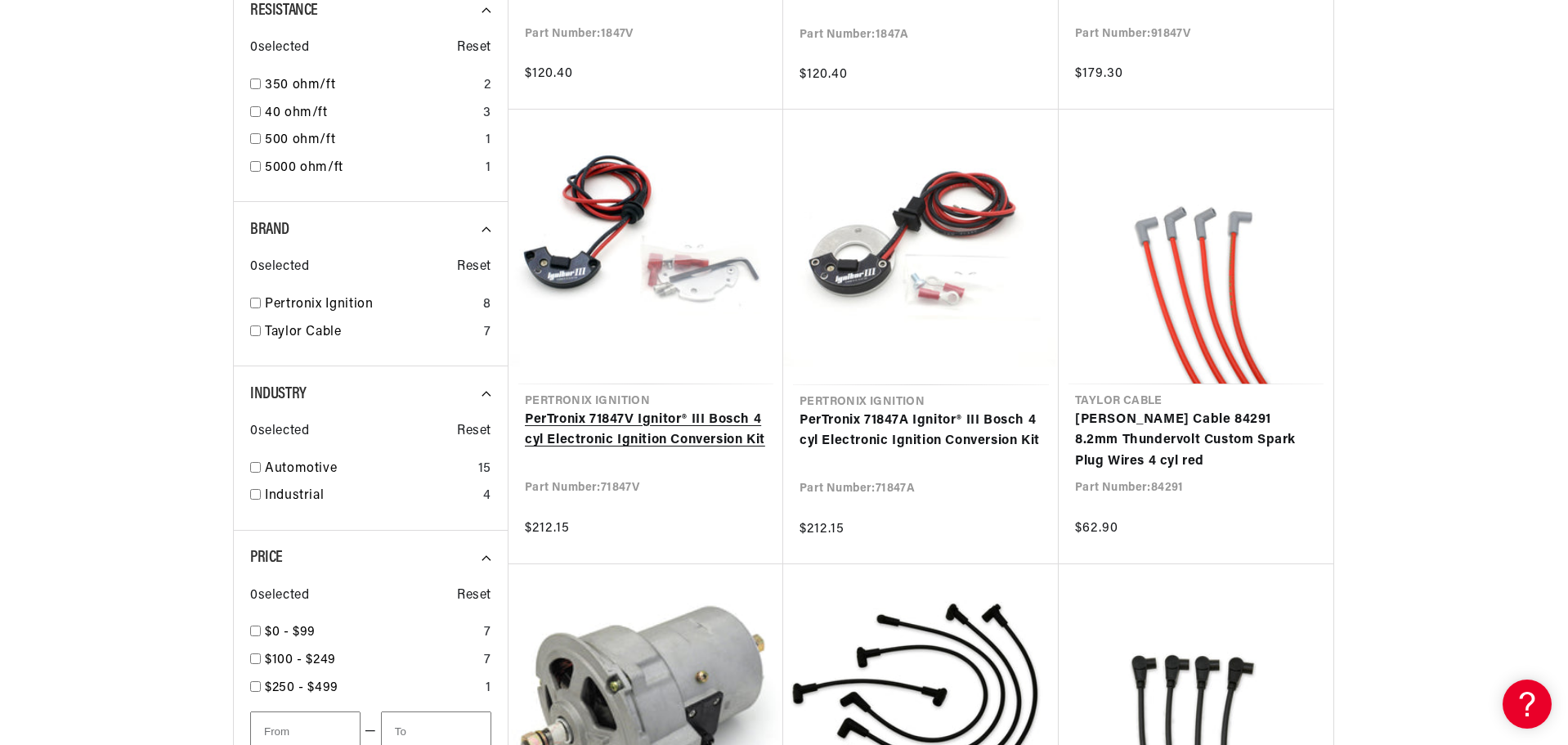
click at [572, 435] on link "PerTronix 71847V Ignitor® III Bosch 4 cyl Electronic Ignition Conversion Kit" at bounding box center [645, 430] width 242 height 42
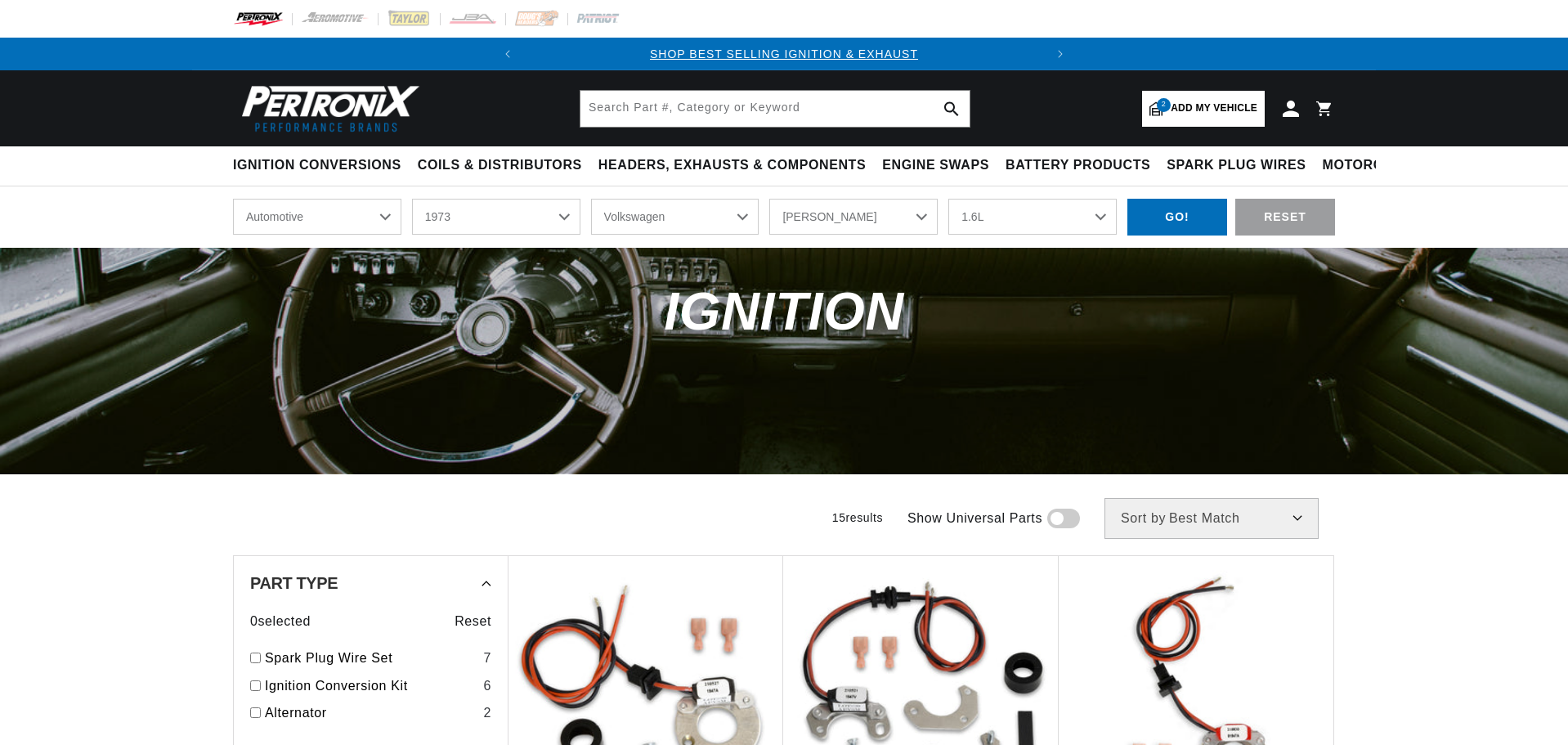
select select "1973"
select select "Volkswagen"
select select "Karmann-Ghia"
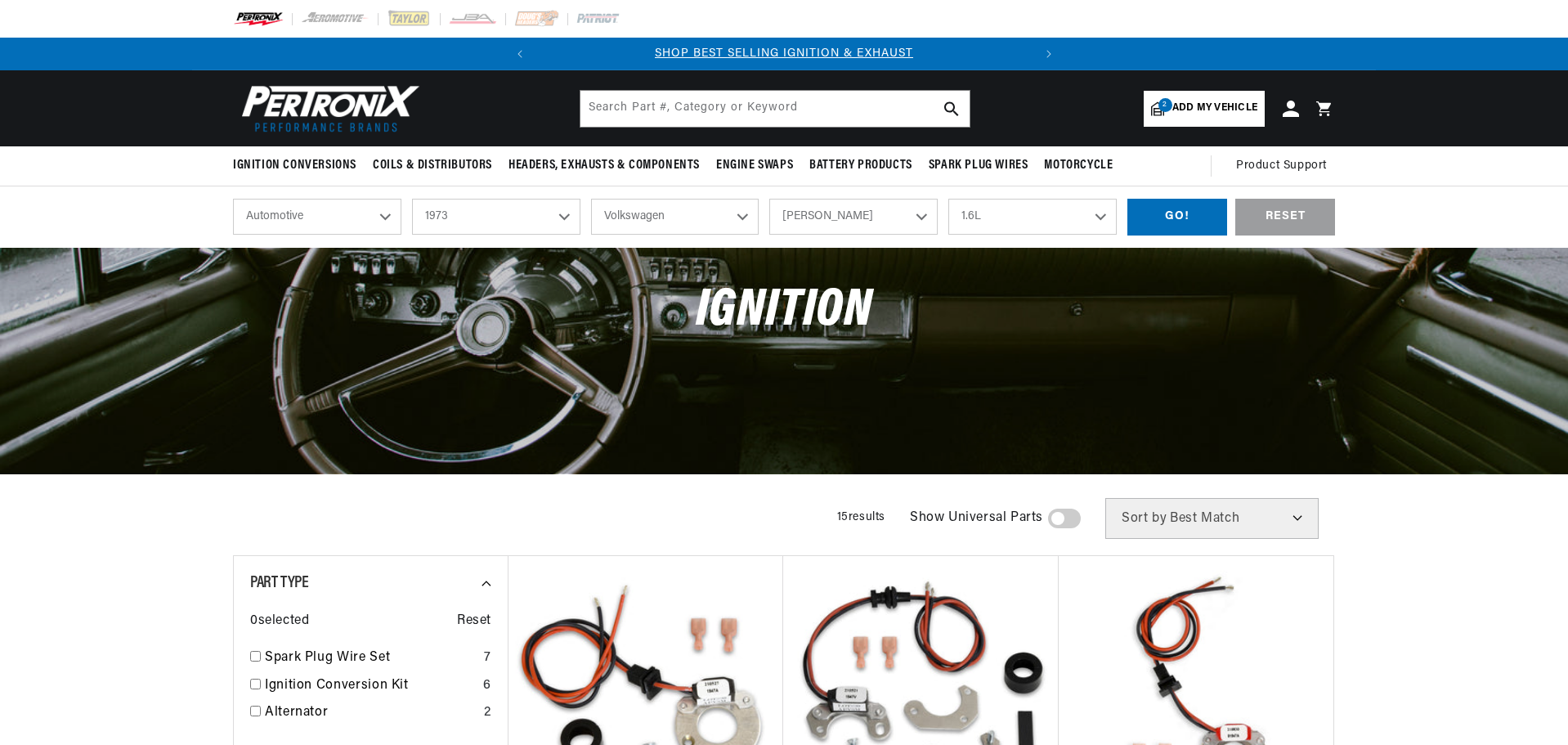
click at [1102, 213] on select "1.5L 1.6L 4" at bounding box center [1033, 216] width 169 height 36
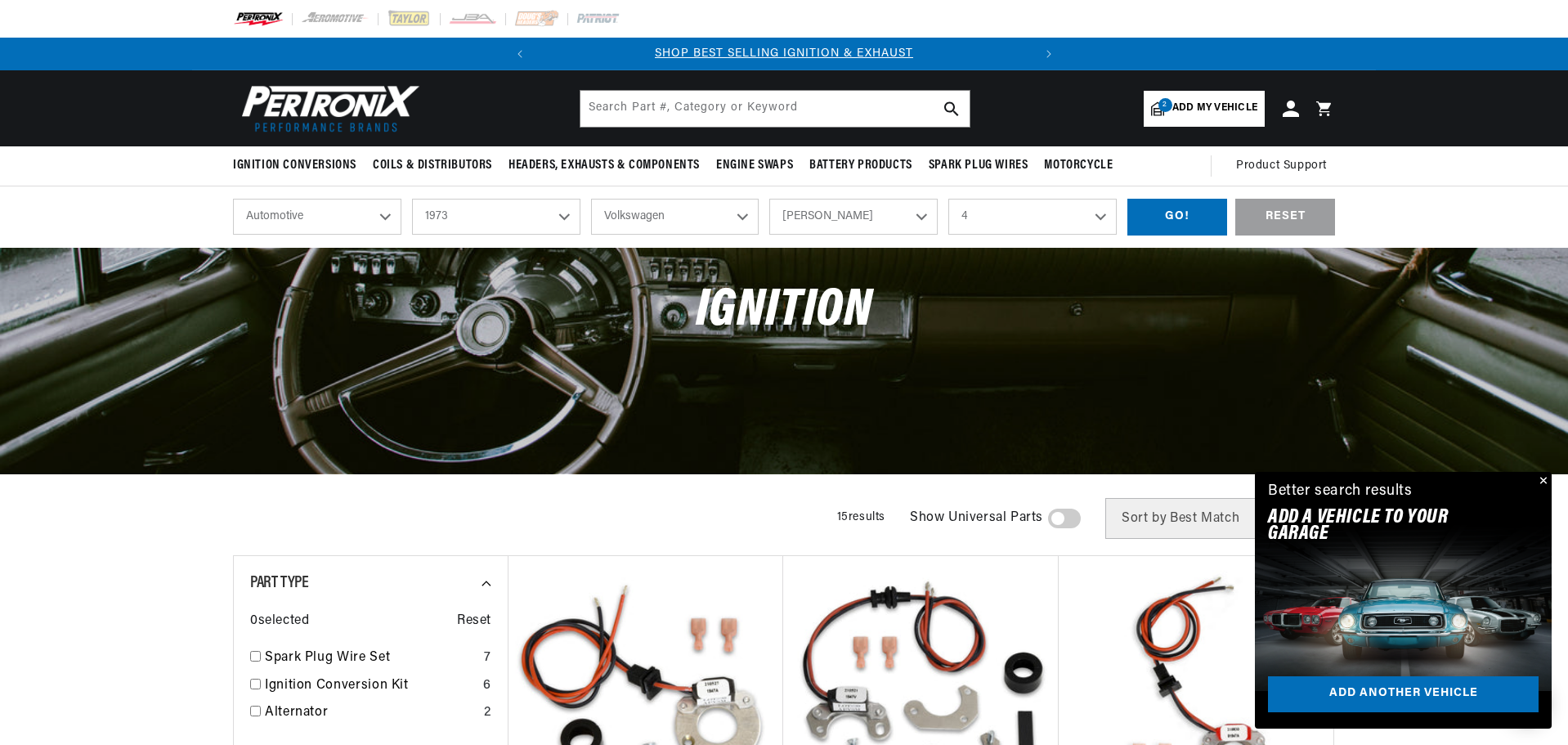
click at [948, 198] on select "1.5L 1.6L 4" at bounding box center [1033, 216] width 169 height 36
select select "4"
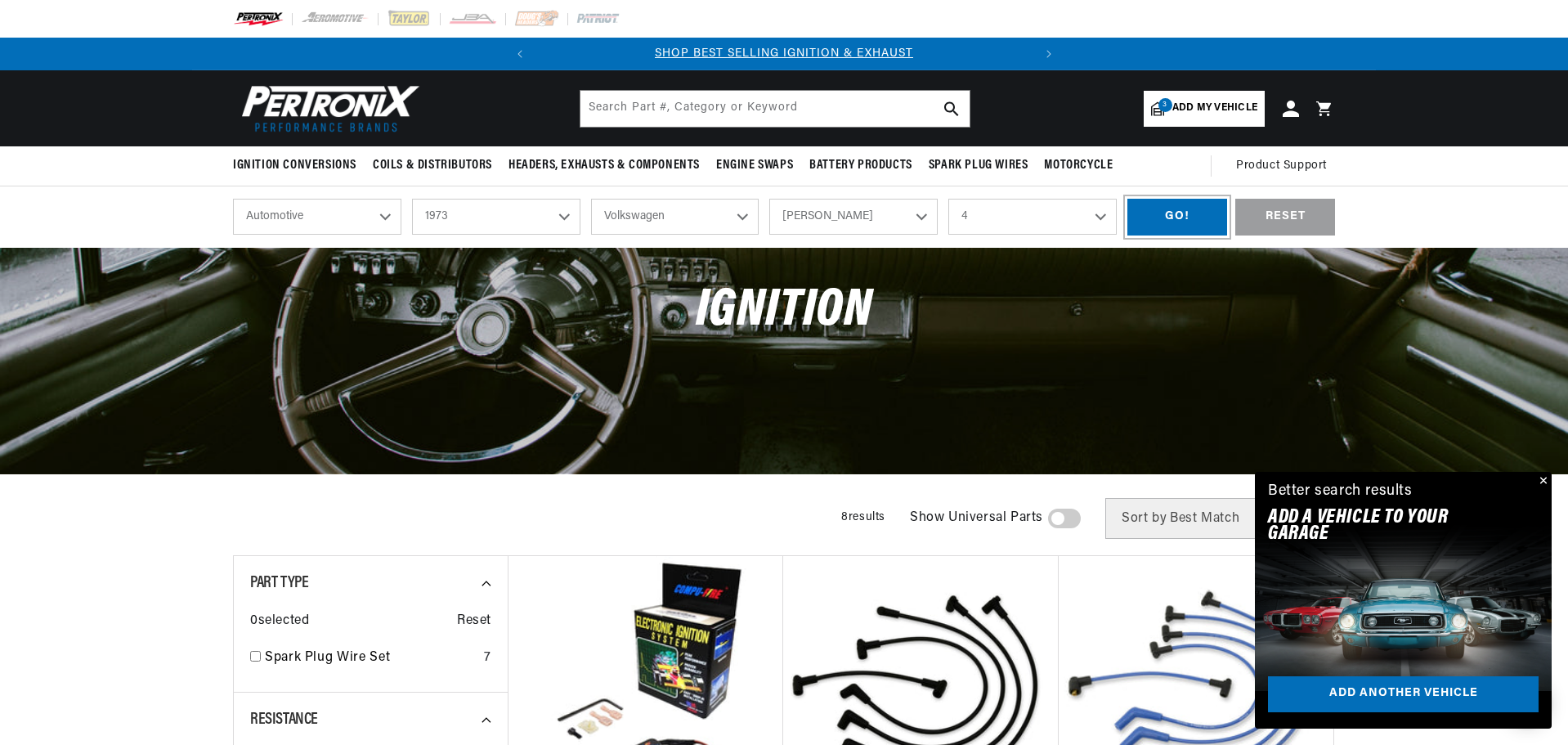
click at [1160, 221] on div "GO!" at bounding box center [1176, 216] width 100 height 37
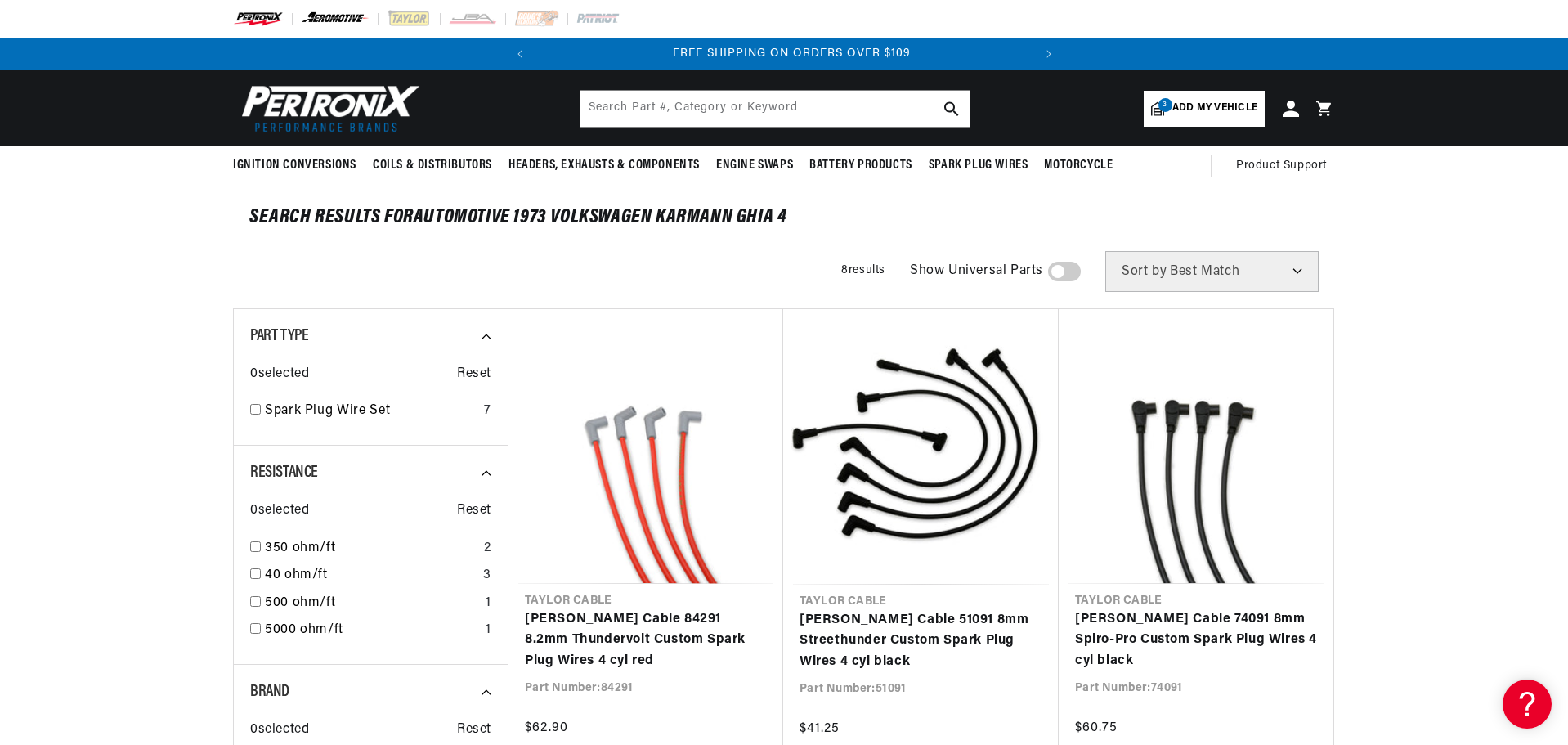
scroll to position [0, 495]
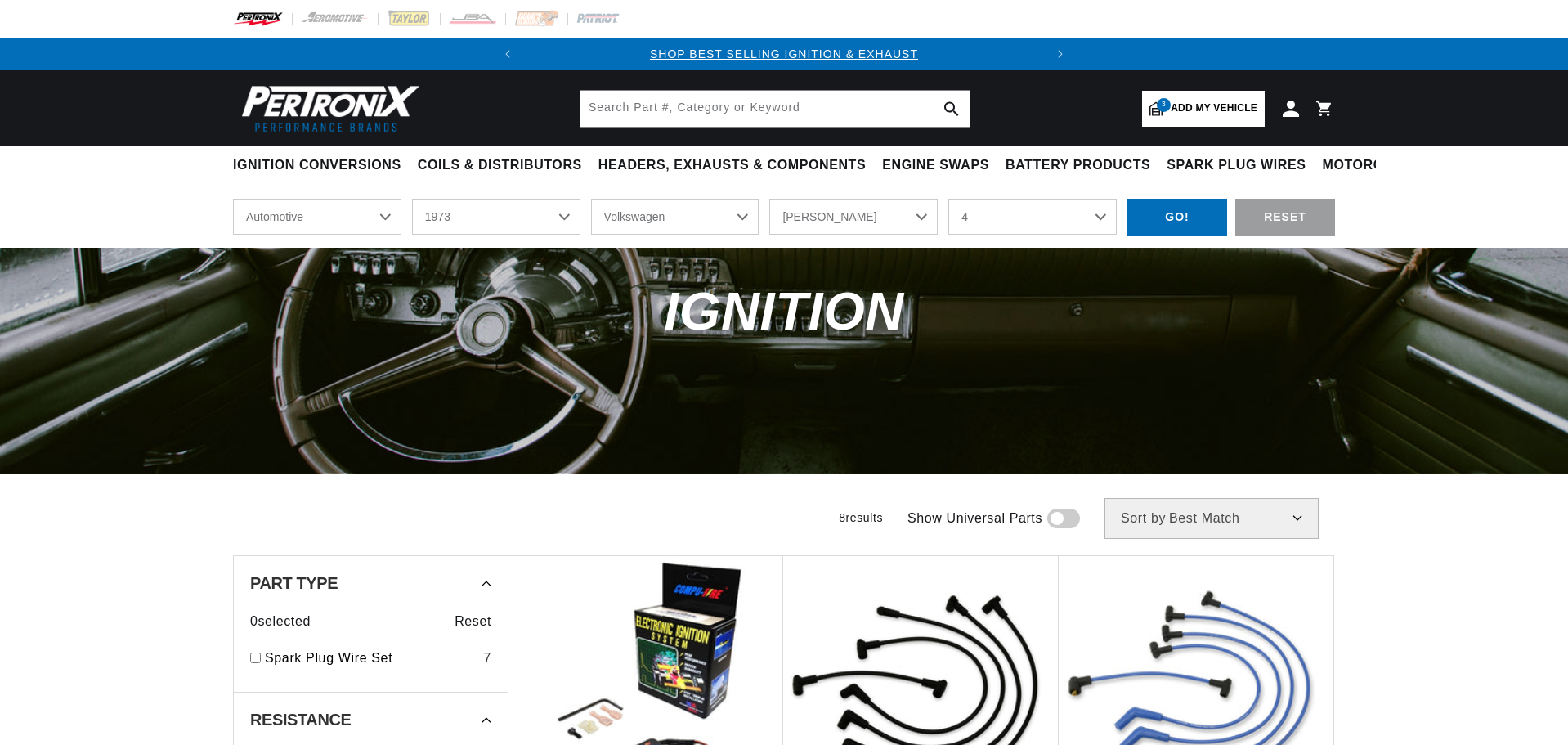
select select "1973"
select select "Volkswagen"
select select "Karmann-Ghia"
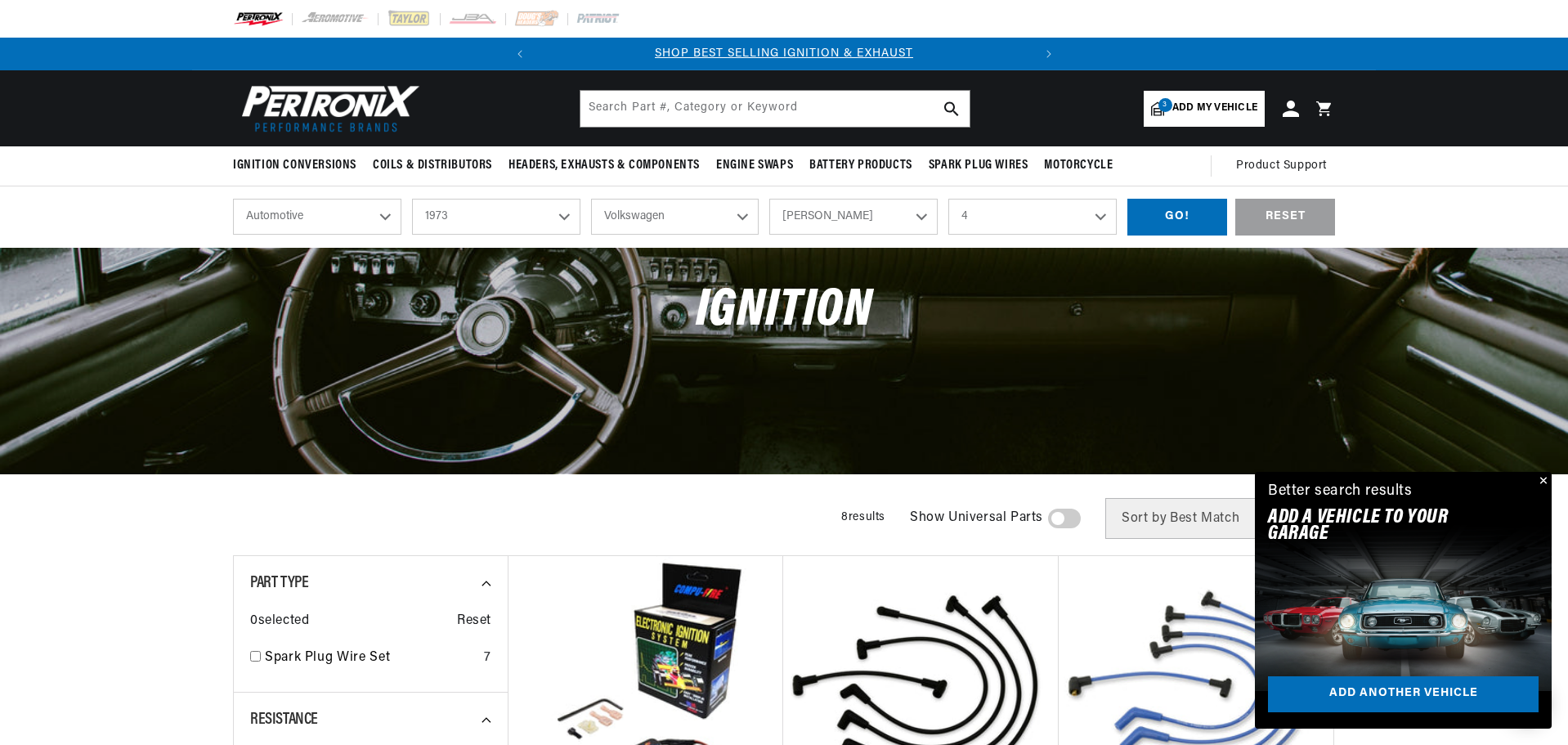
click at [1540, 482] on button "Close" at bounding box center [1541, 481] width 20 height 20
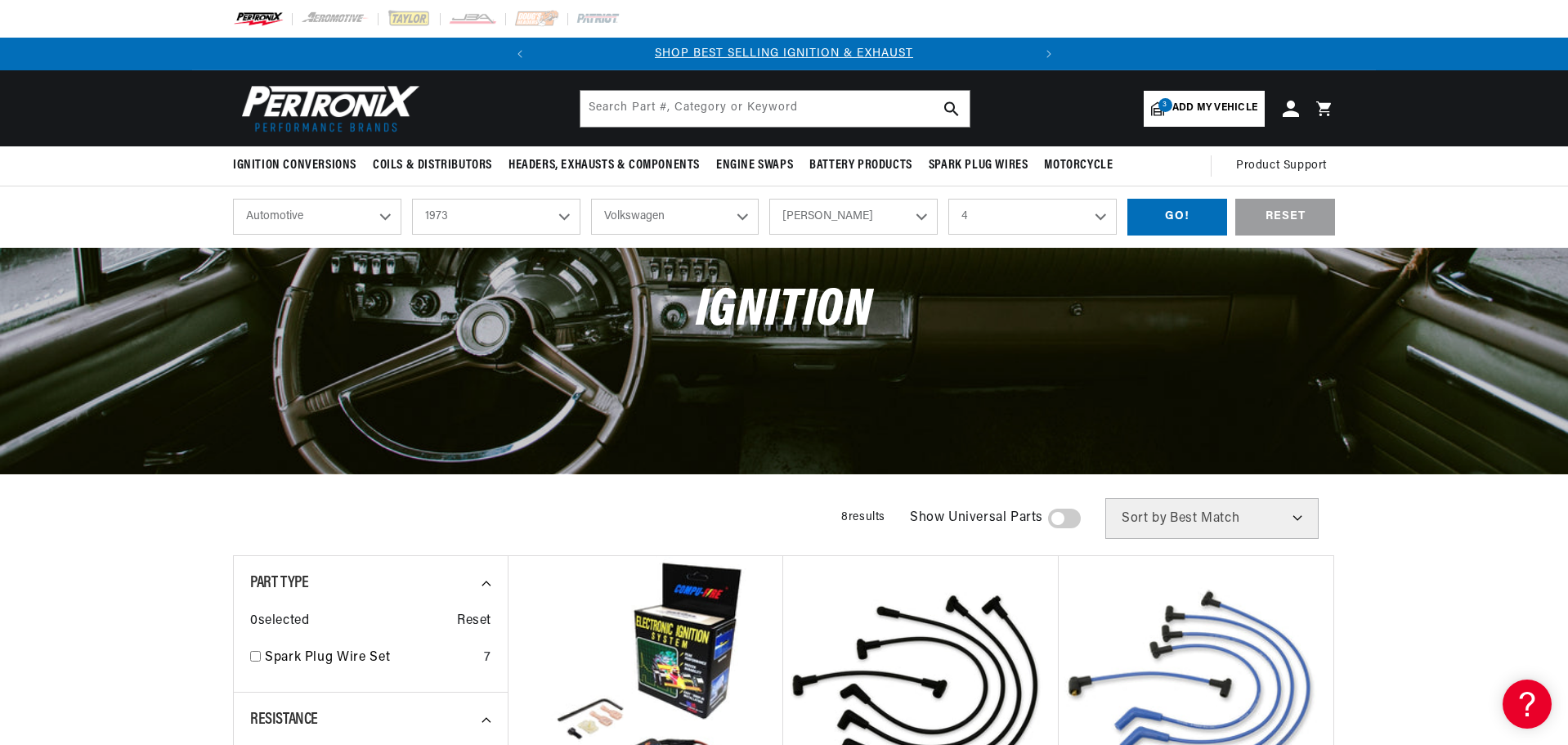
click at [1102, 216] on select "1.5L 1.6L 4" at bounding box center [1033, 216] width 169 height 36
click at [948, 198] on select "1.5L 1.6L 4" at bounding box center [1033, 216] width 169 height 36
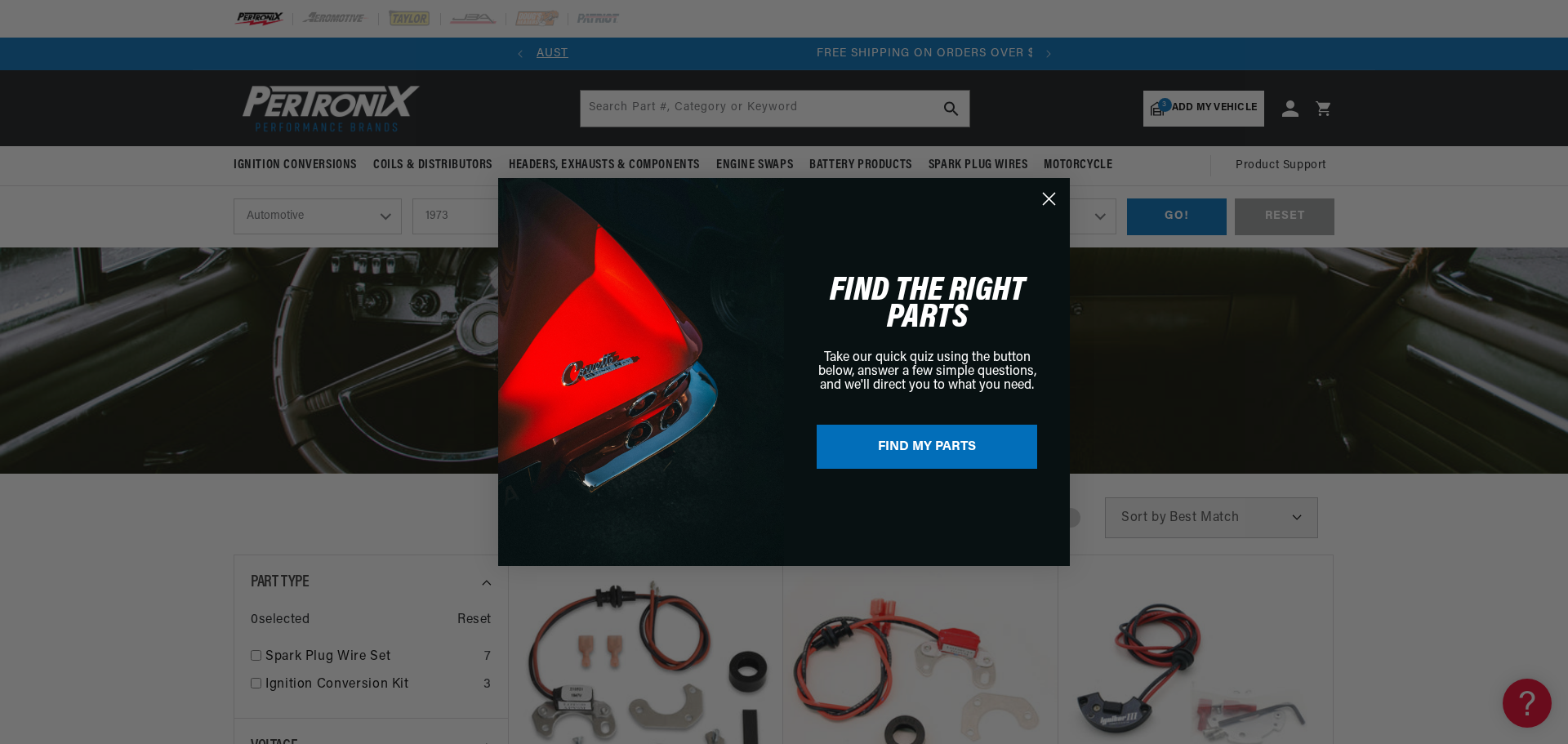
click at [1048, 194] on circle "Close dialog" at bounding box center [1049, 199] width 27 height 27
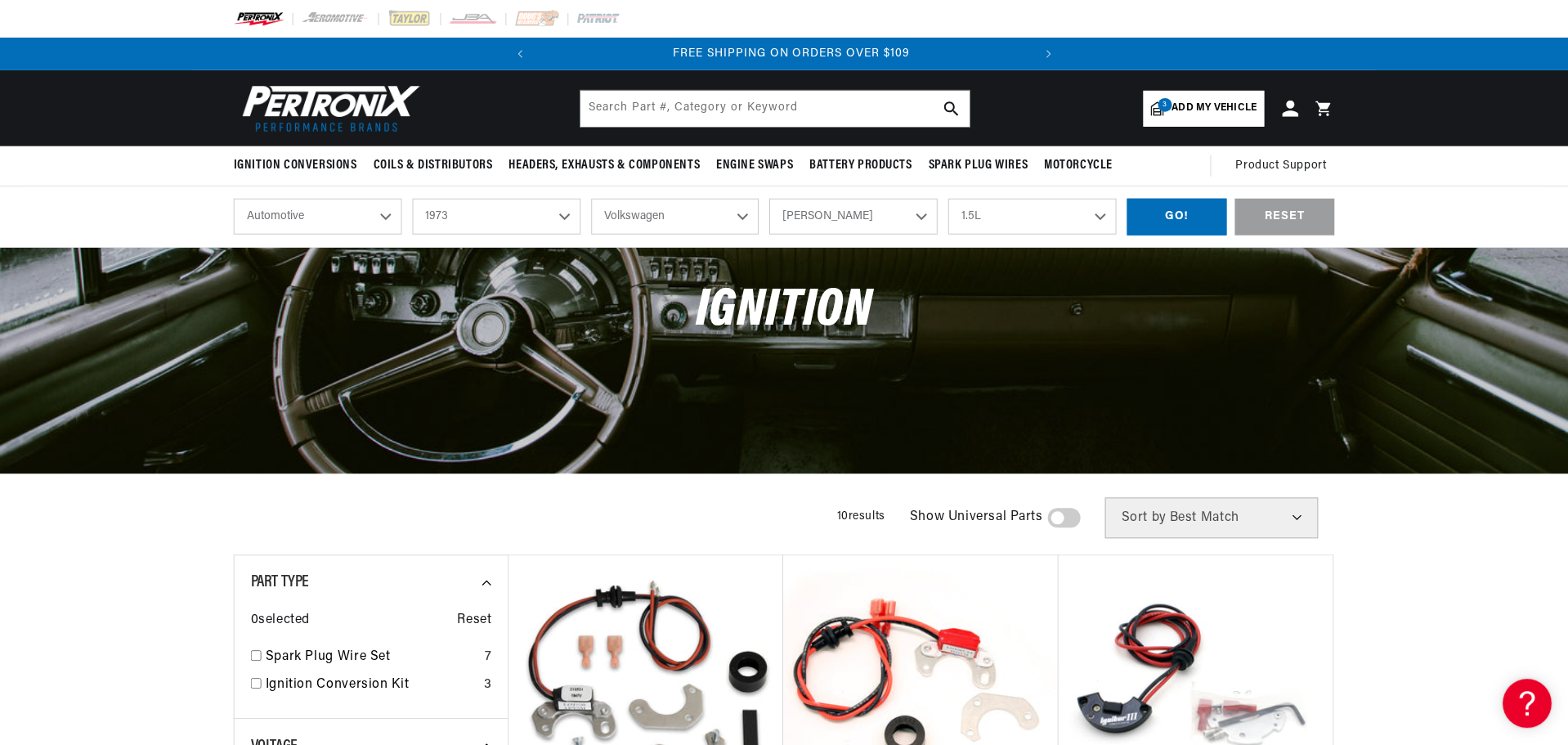
scroll to position [0, 495]
click at [1100, 213] on select "1.5L 1.6L 4" at bounding box center [1033, 216] width 169 height 36
click at [948, 198] on select "1.5L 1.6L 4" at bounding box center [1033, 216] width 169 height 36
select select "1.6L"
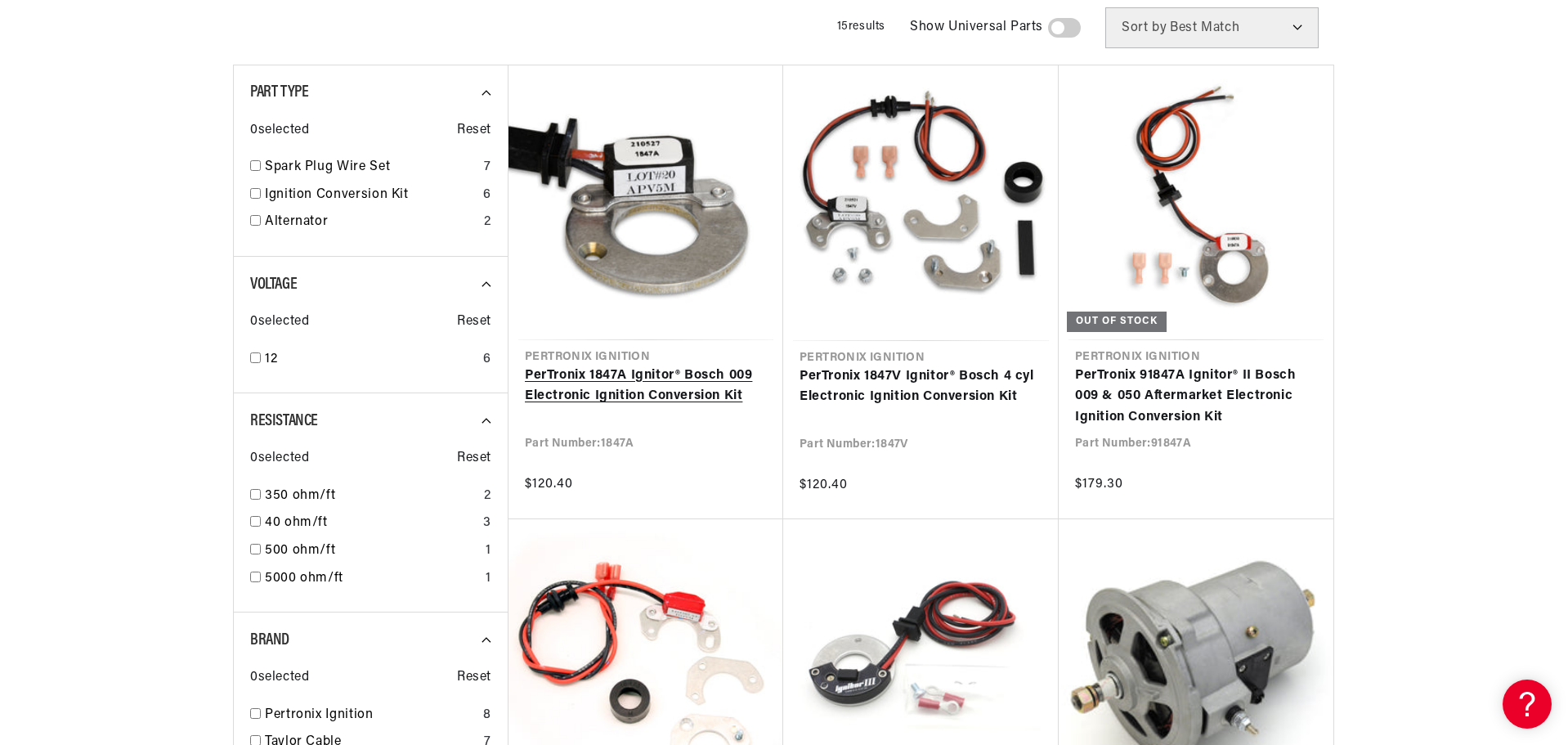
scroll to position [0, 495]
click at [644, 365] on link "PerTronix 1847A Ignitor® Bosch 009 Electronic Ignition Conversion Kit" at bounding box center [645, 386] width 242 height 42
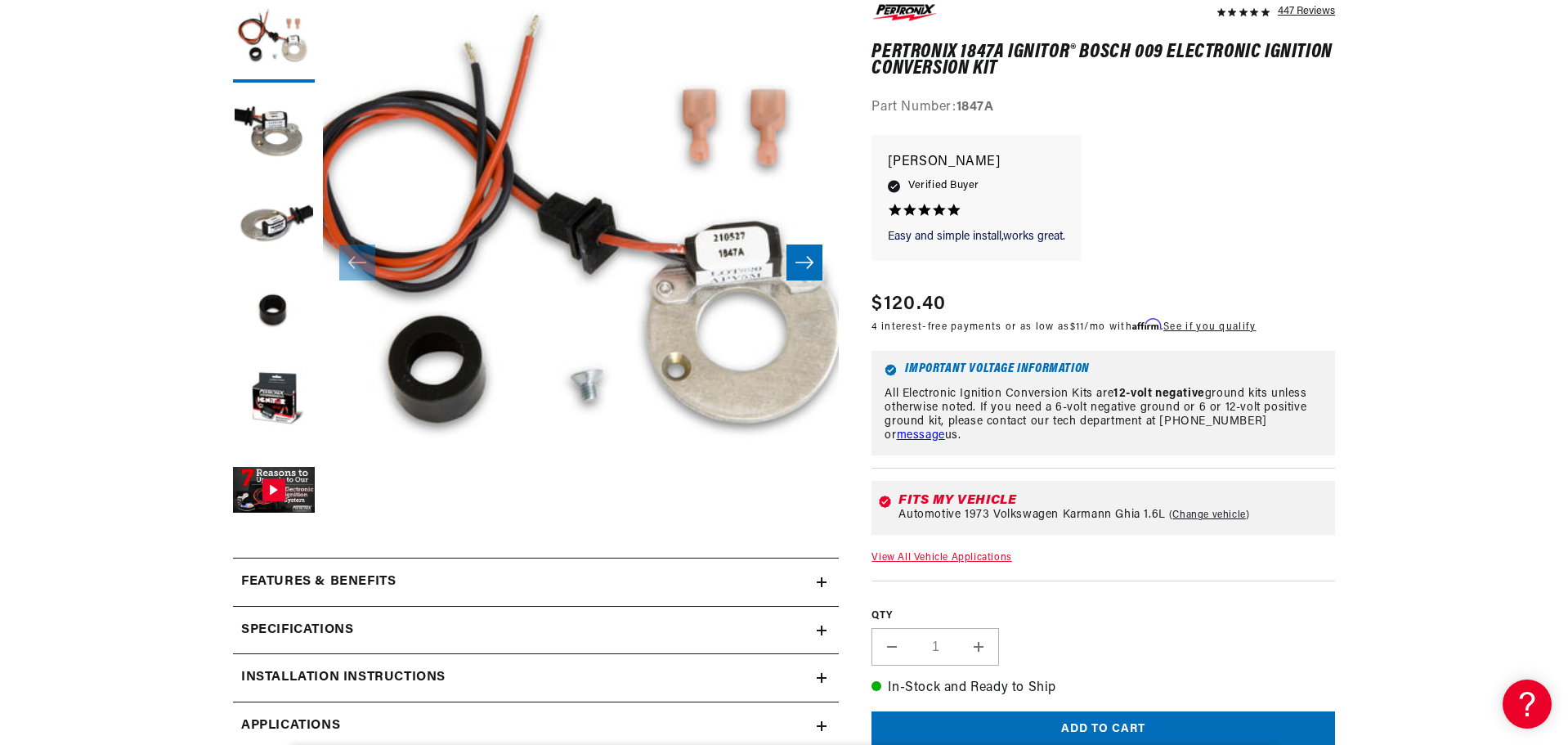
scroll to position [0, 495]
click at [263, 402] on button "Load image 5 in gallery view" at bounding box center [274, 401] width 82 height 82
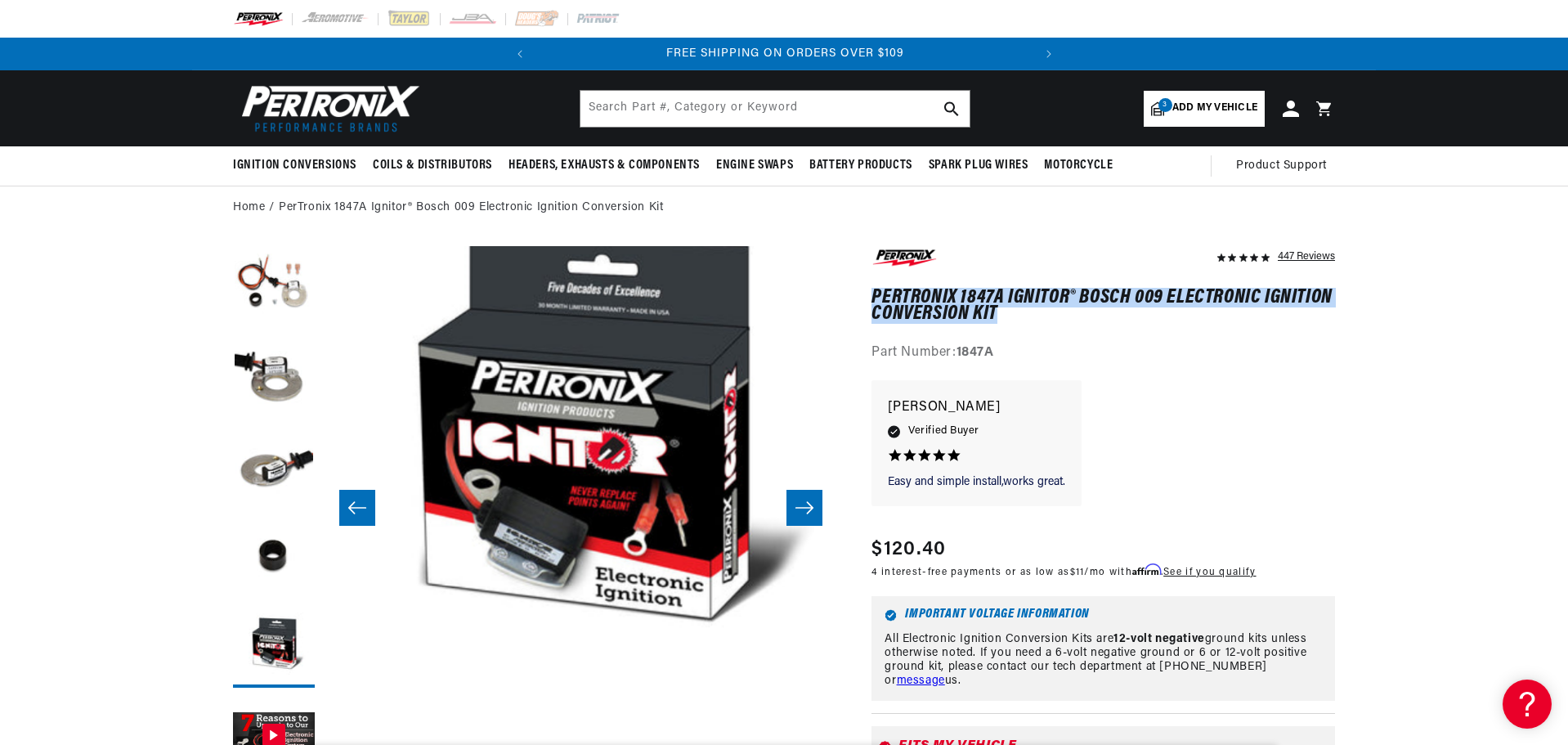
drag, startPoint x: 986, startPoint y: 317, endPoint x: 864, endPoint y: 292, distance: 124.5
copy h1 "PerTronix 1847A Ignitor® Bosch 009 Electronic Ignition Conversion Kit"
